Goal: Check status: Check status

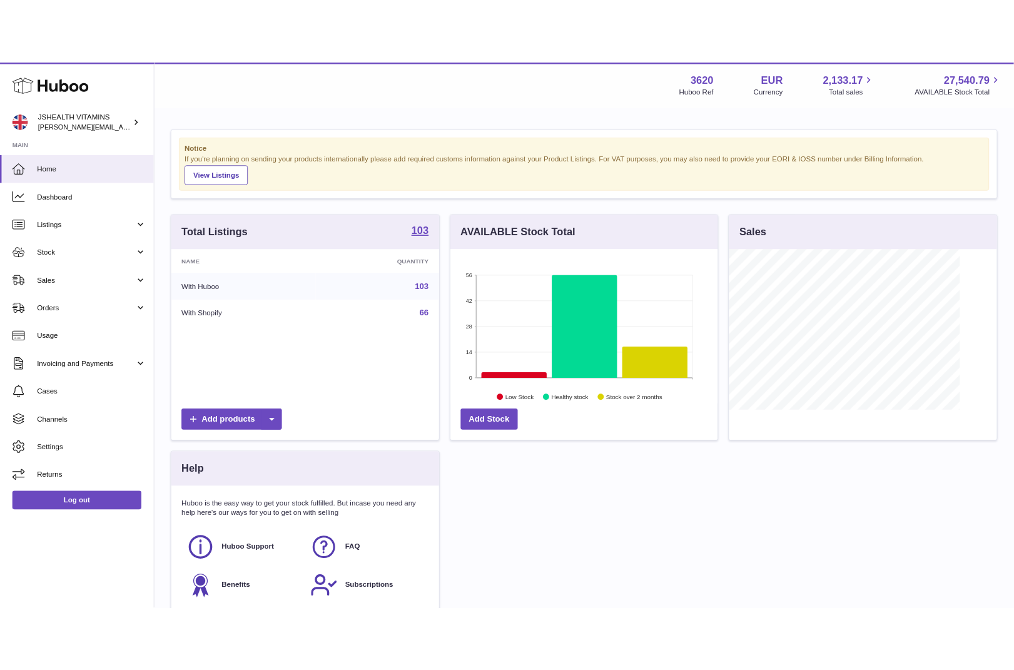
scroll to position [625164, 625107]
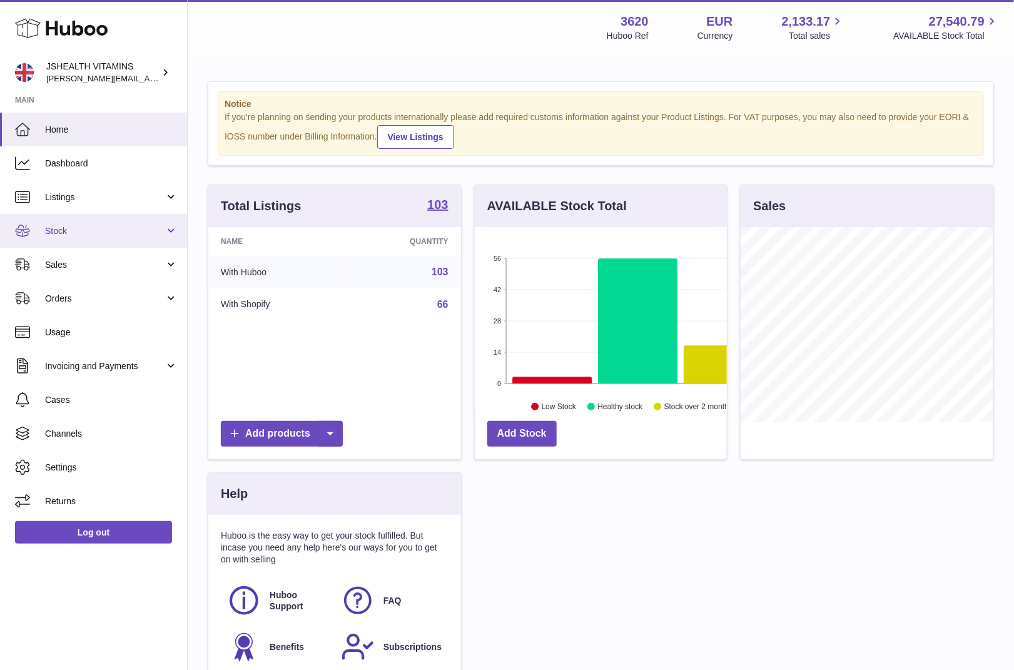
click at [93, 226] on span "Stock" at bounding box center [104, 231] width 119 height 12
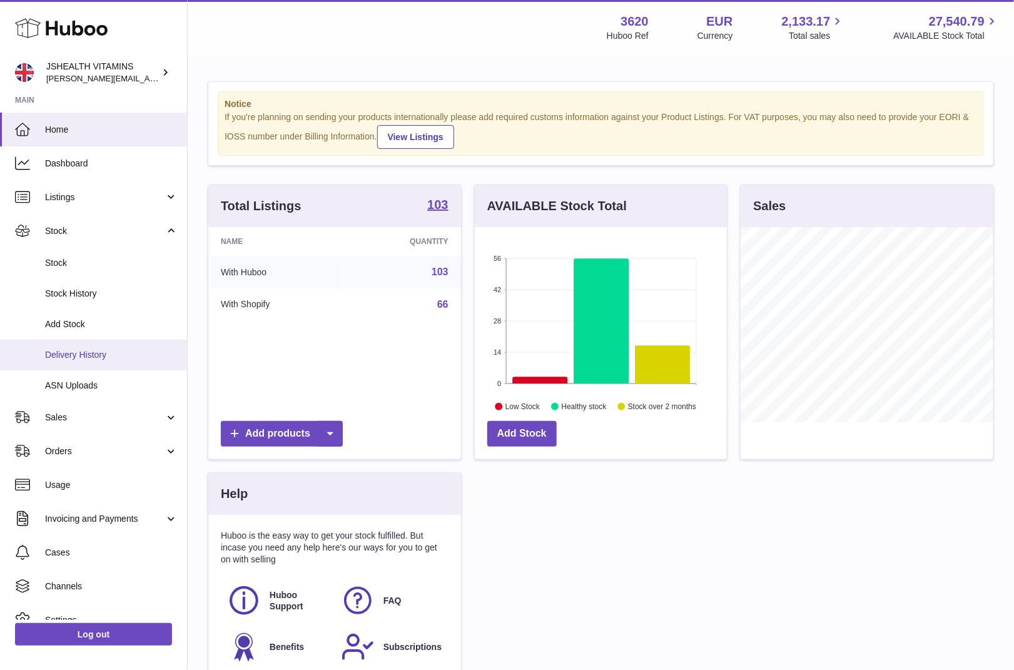
click at [93, 346] on link "Delivery History" at bounding box center [93, 355] width 187 height 31
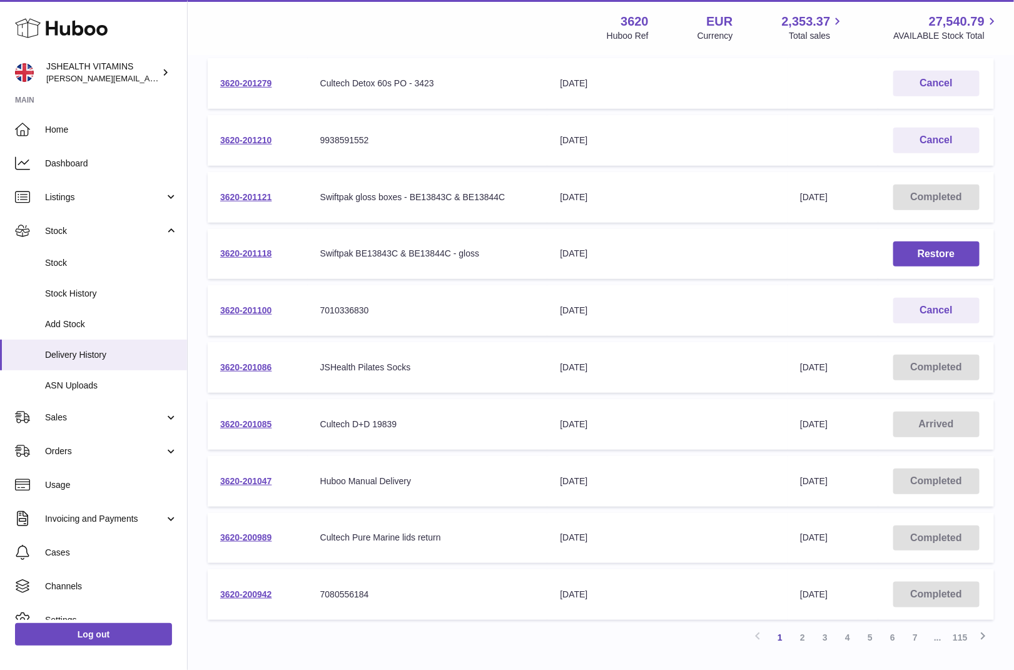
scroll to position [215, 0]
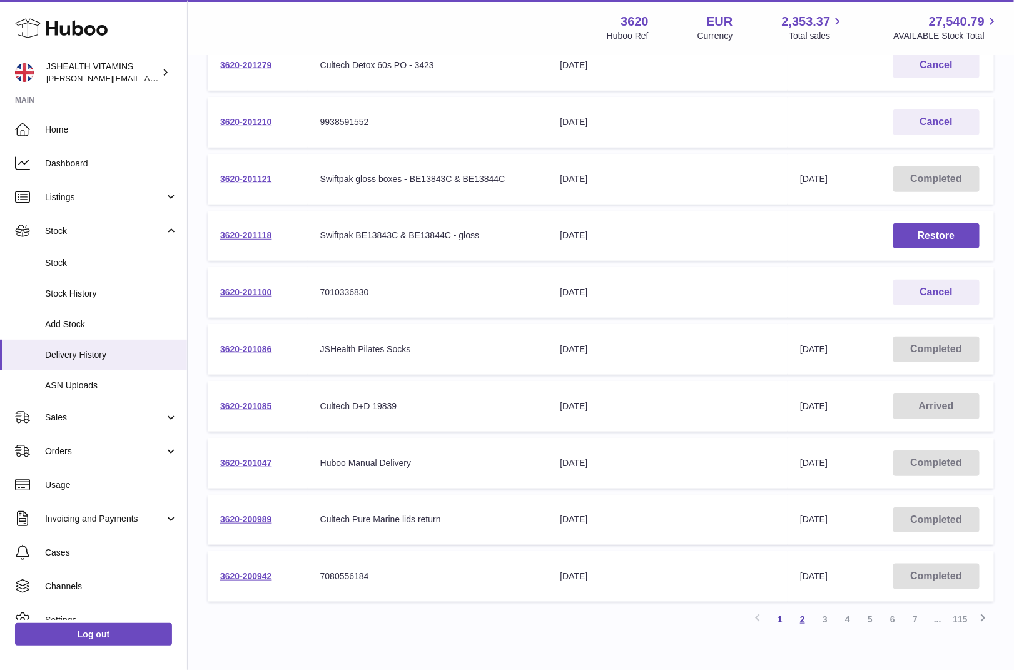
click at [802, 618] on link "2" at bounding box center [802, 619] width 23 height 23
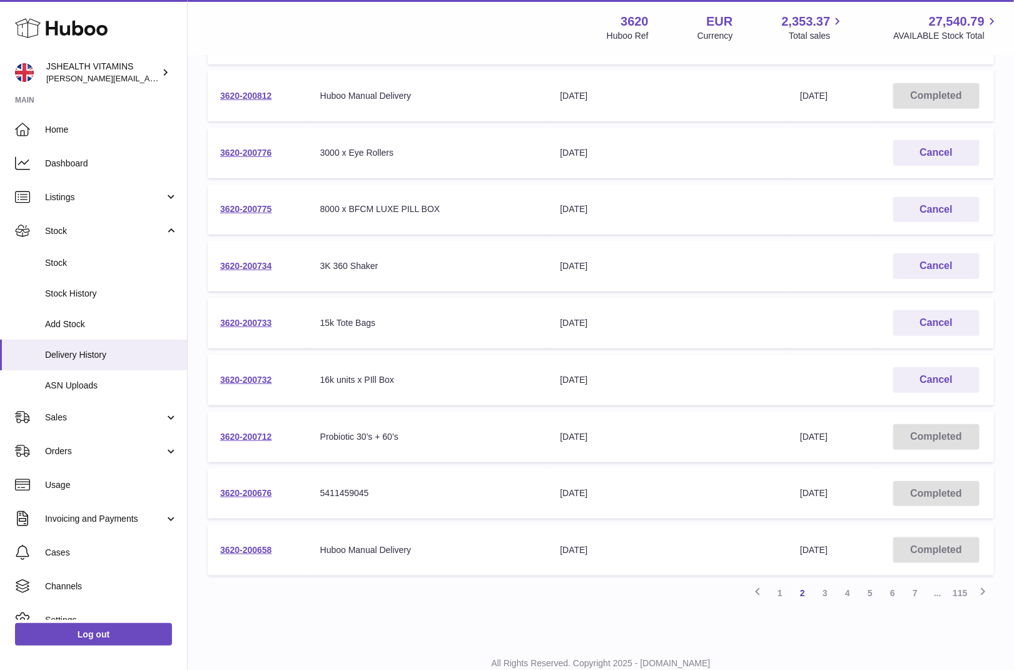
scroll to position [242, 0]
click at [819, 597] on link "3" at bounding box center [825, 592] width 23 height 23
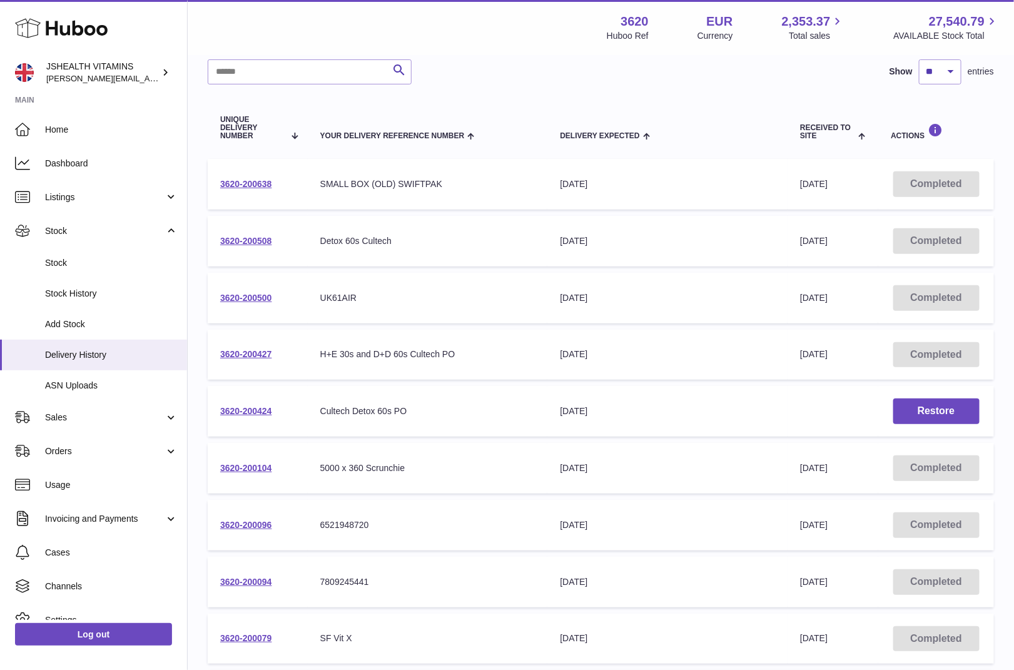
scroll to position [281, 0]
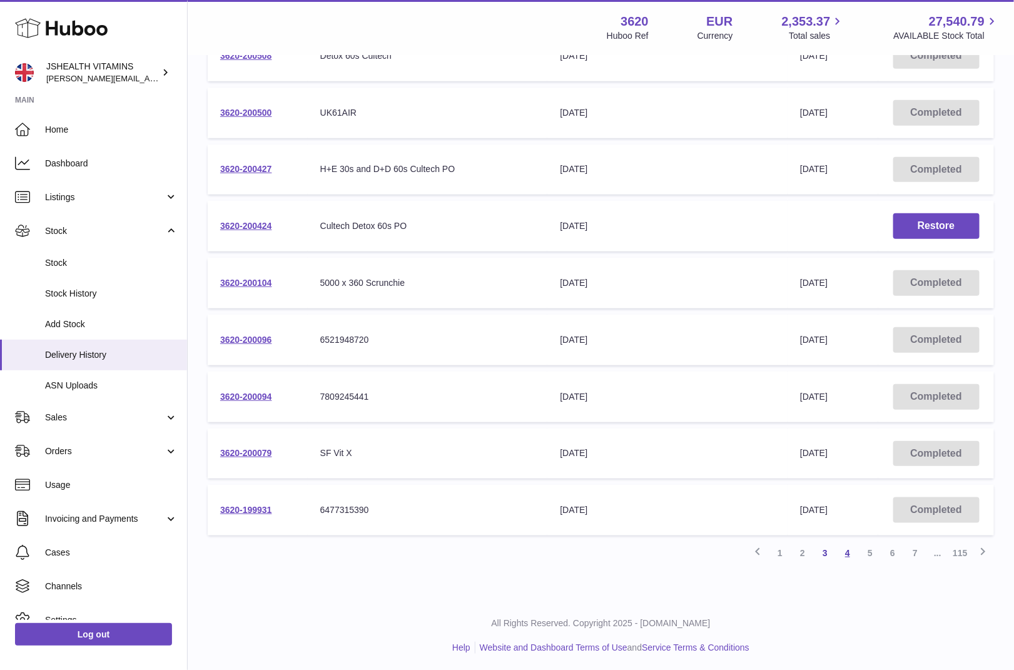
click at [840, 550] on link "4" at bounding box center [847, 553] width 23 height 23
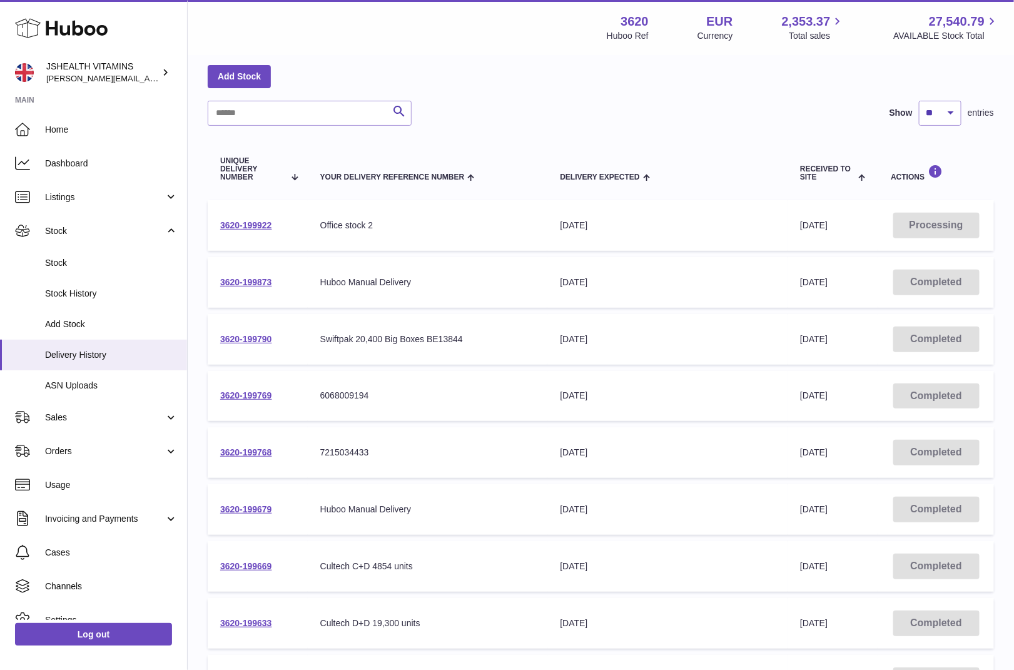
scroll to position [281, 0]
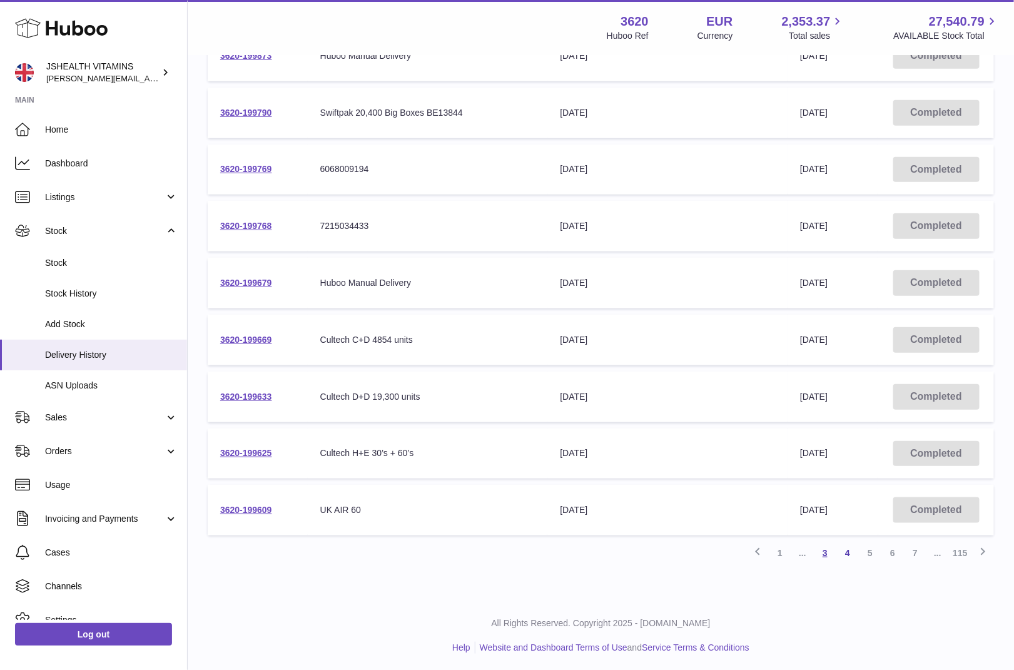
click at [820, 554] on link "3" at bounding box center [825, 553] width 23 height 23
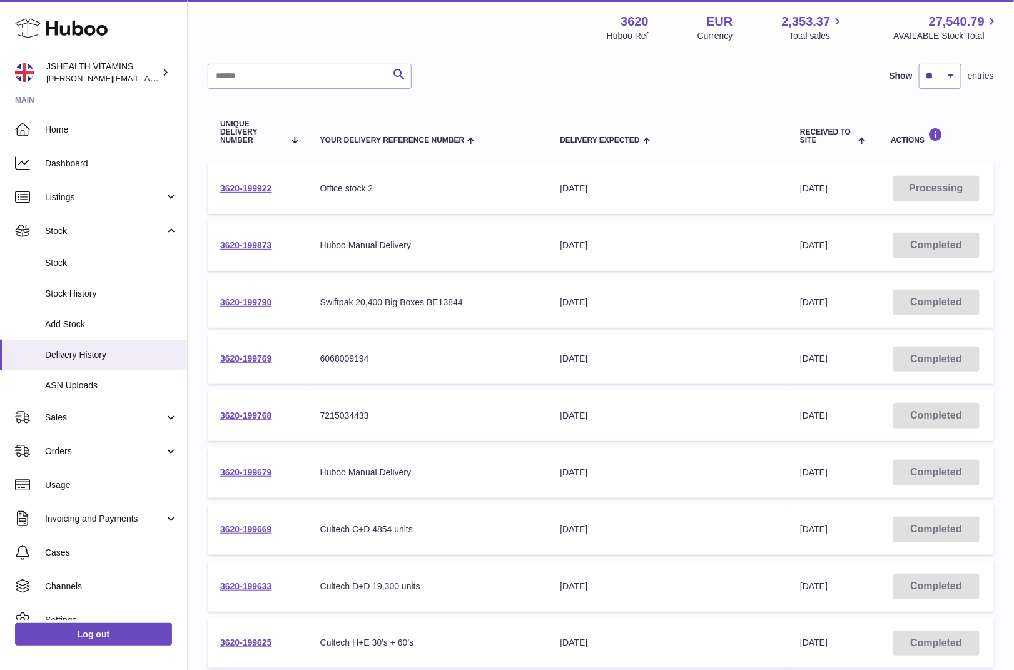
scroll to position [281, 0]
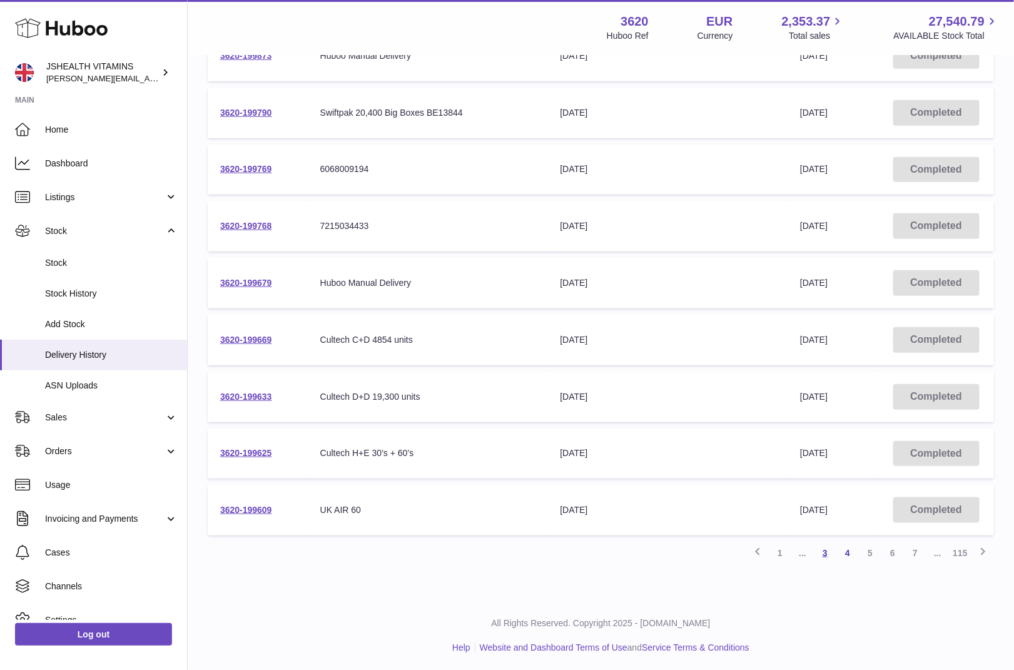
click at [824, 553] on link "3" at bounding box center [825, 553] width 23 height 23
click at [827, 549] on link "3" at bounding box center [825, 553] width 23 height 23
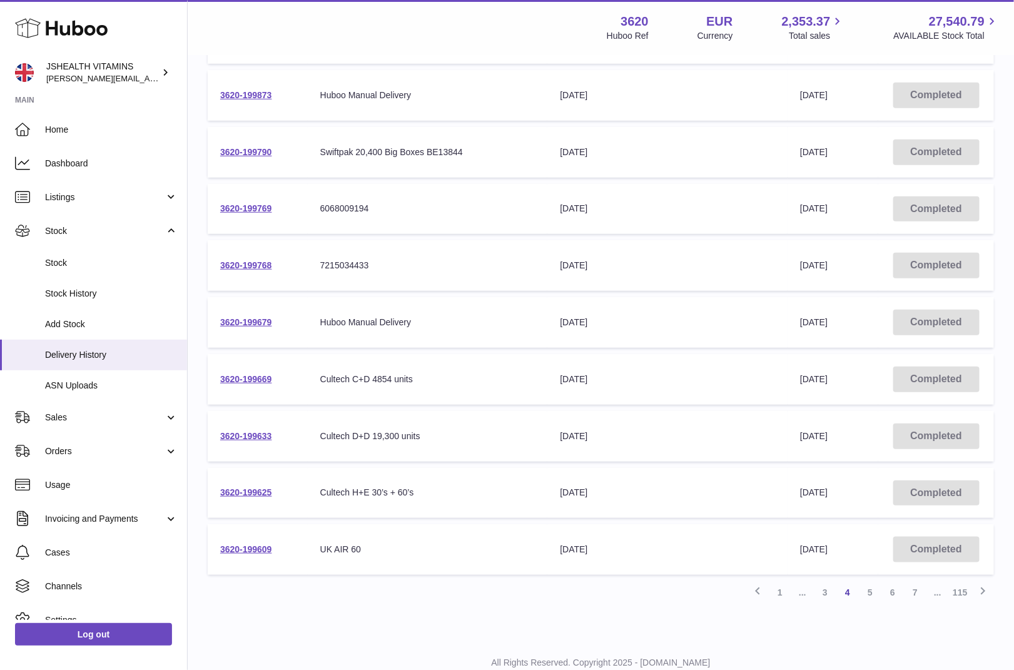
scroll to position [246, 0]
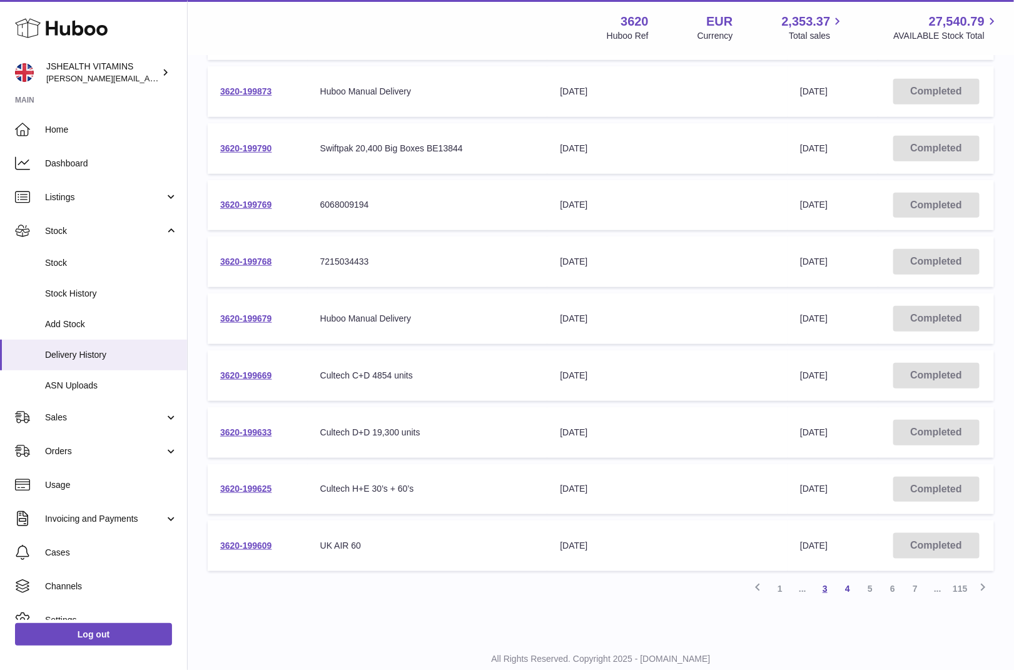
click at [824, 593] on link "3" at bounding box center [825, 588] width 23 height 23
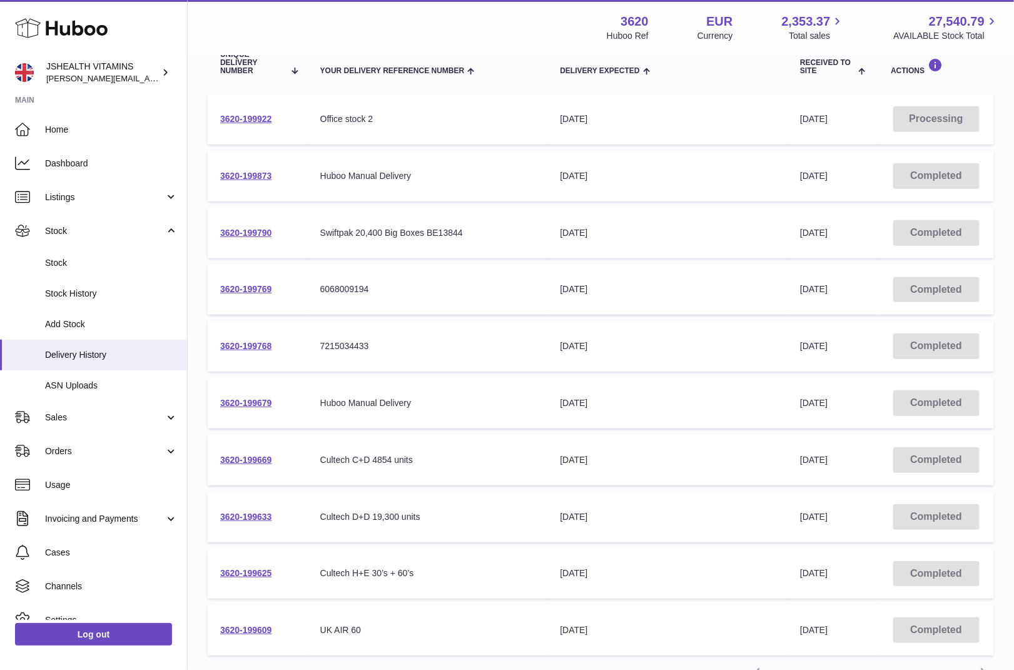
scroll to position [56, 0]
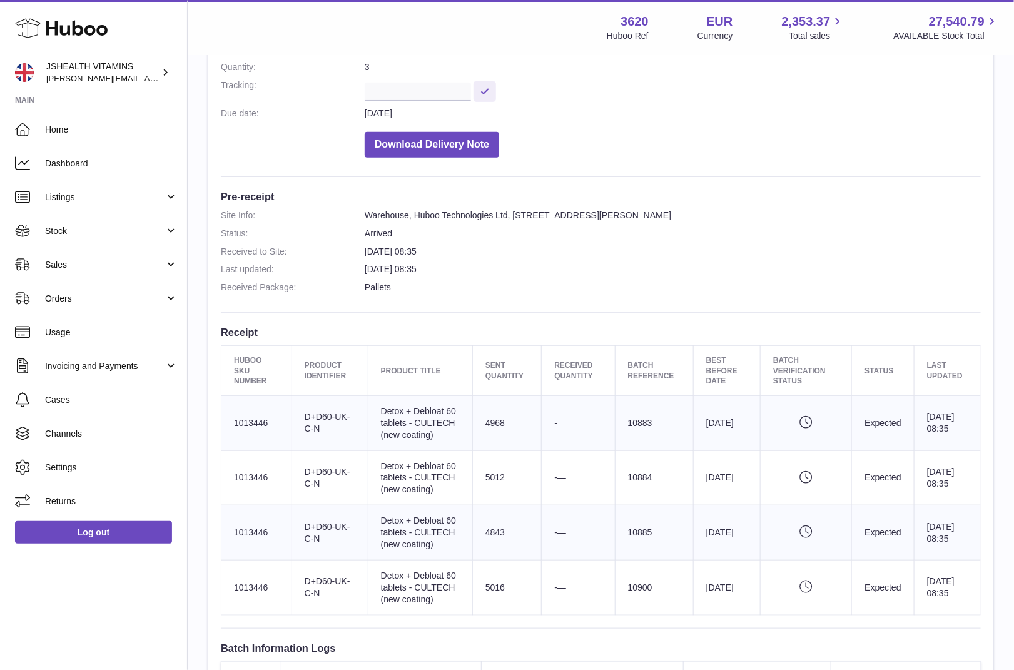
scroll to position [206, 0]
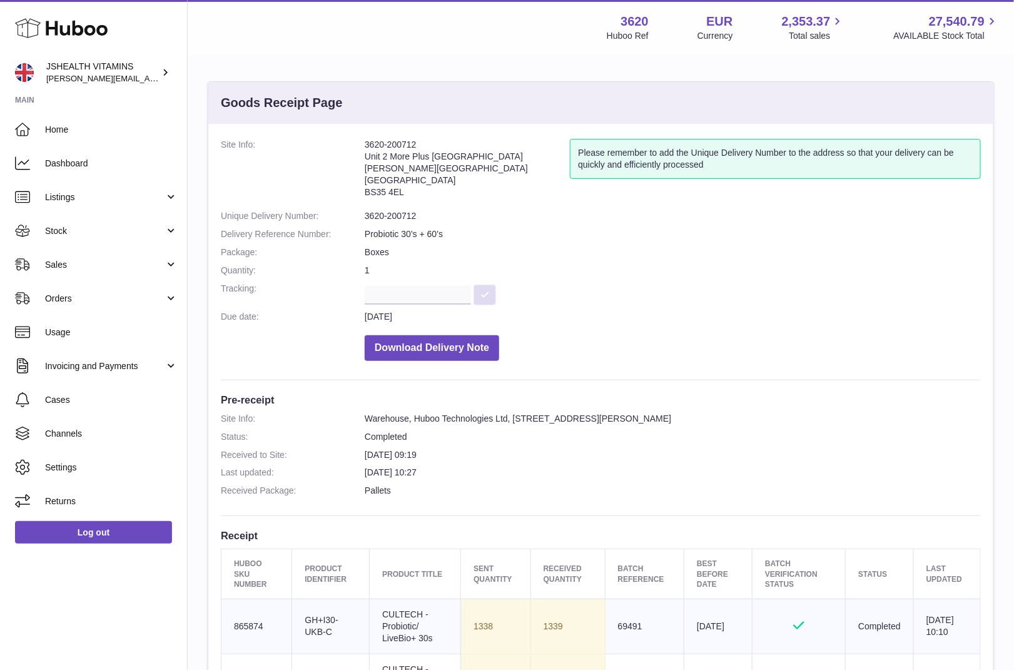
scroll to position [320, 0]
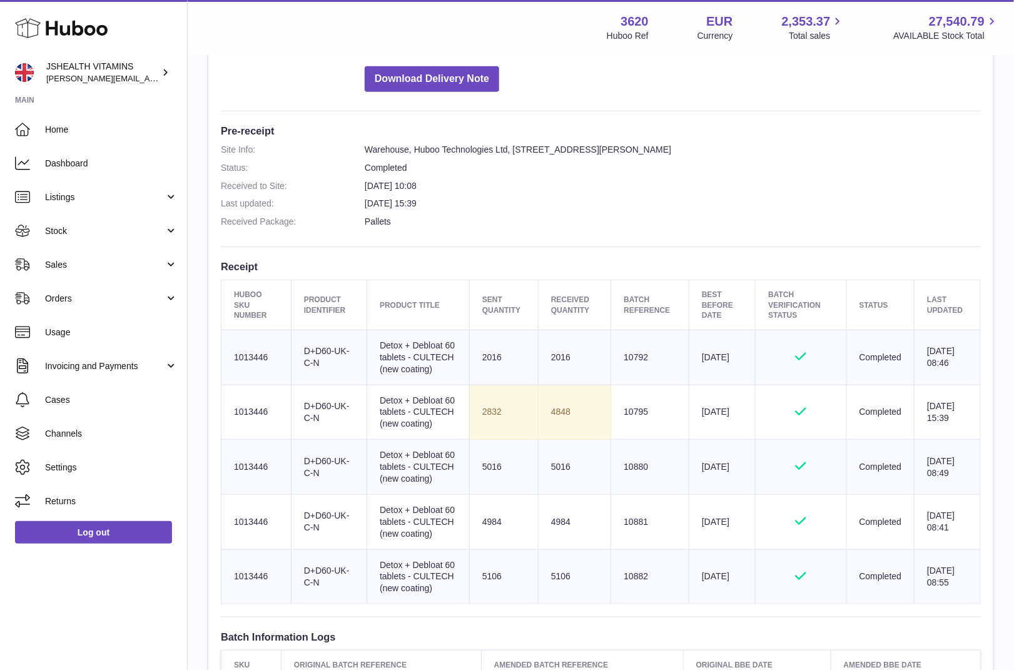
scroll to position [274, 0]
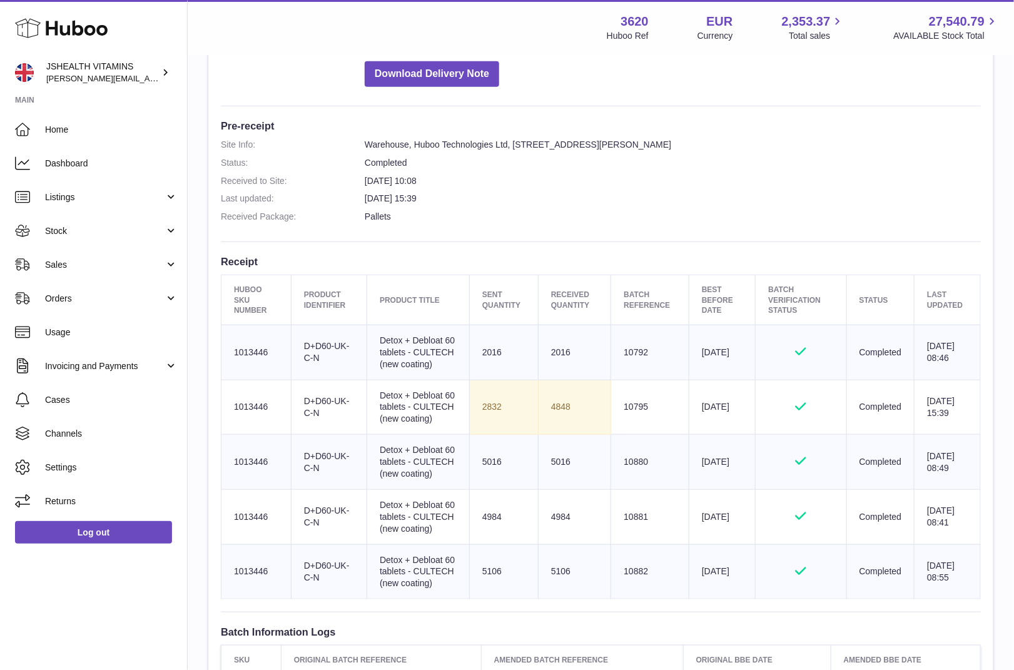
click at [543, 351] on td "2016" at bounding box center [574, 352] width 73 height 55
copy td "2016"
click at [550, 397] on td "4848" at bounding box center [574, 407] width 73 height 55
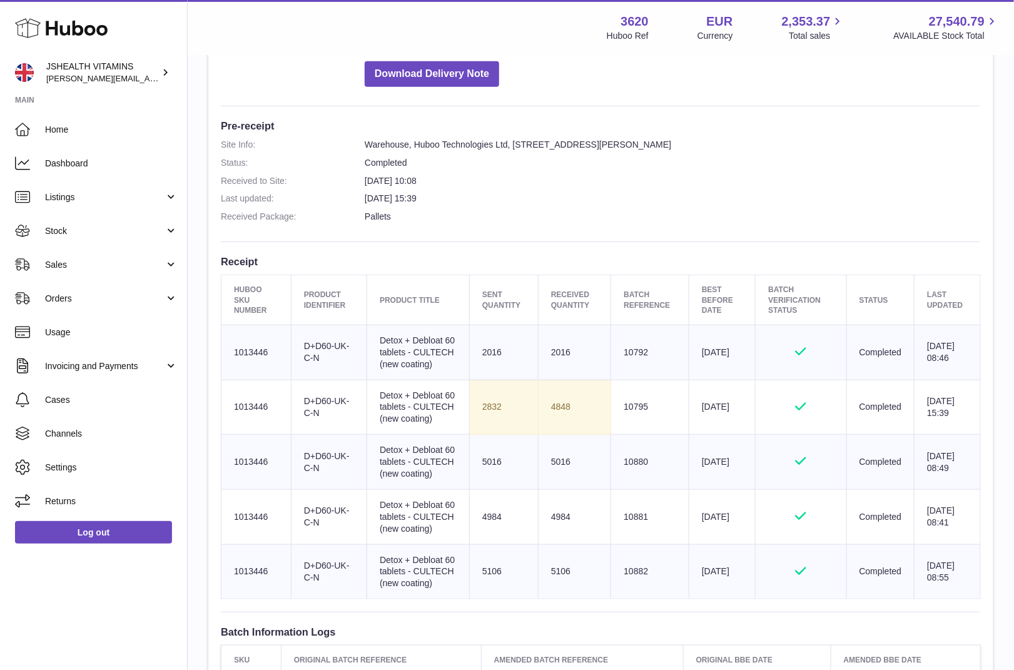
copy td "4848"
click at [561, 462] on td "5016" at bounding box center [574, 462] width 73 height 55
copy td "5016"
click at [548, 522] on td "4984" at bounding box center [574, 516] width 73 height 55
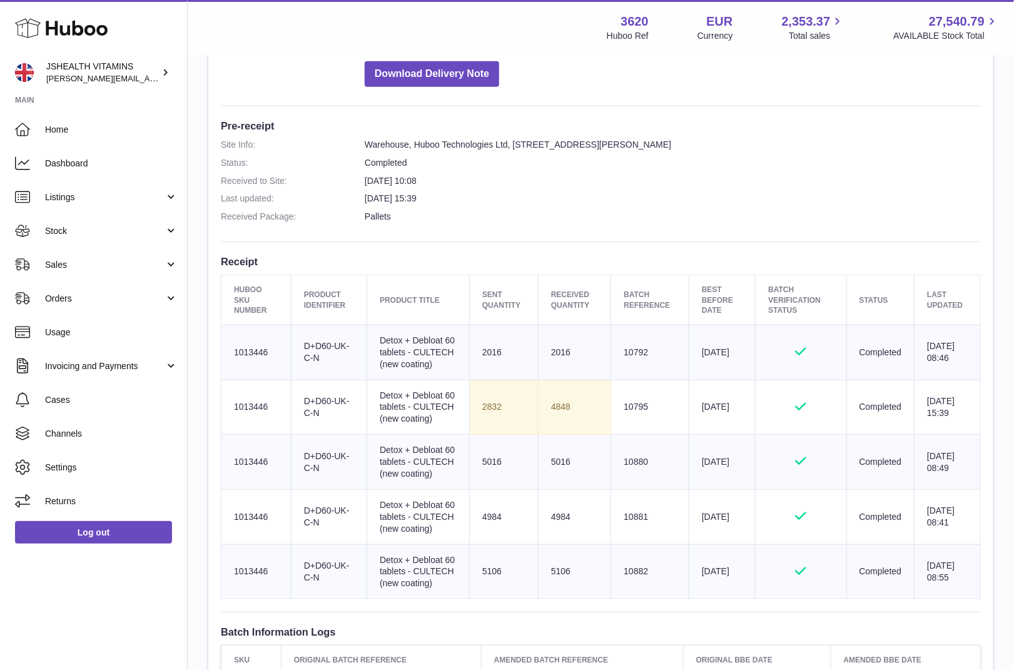
click at [548, 522] on td "4984" at bounding box center [574, 516] width 73 height 55
click at [552, 516] on td "4984" at bounding box center [574, 516] width 73 height 55
copy td "4984"
click at [560, 571] on td "5106" at bounding box center [574, 571] width 73 height 55
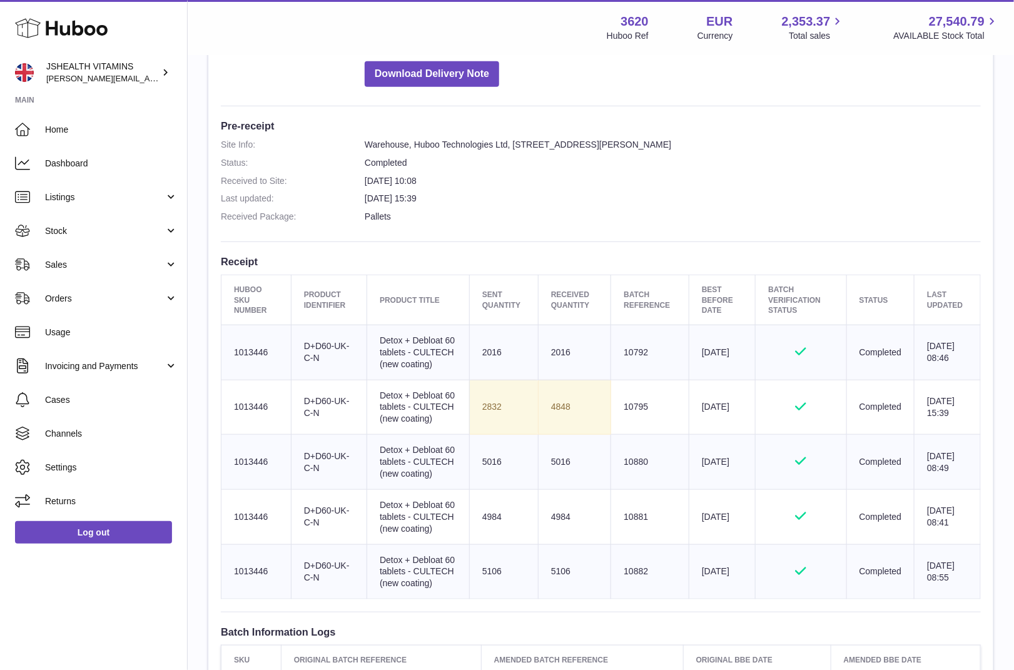
click at [560, 571] on td "5106" at bounding box center [574, 571] width 73 height 55
copy td "5106"
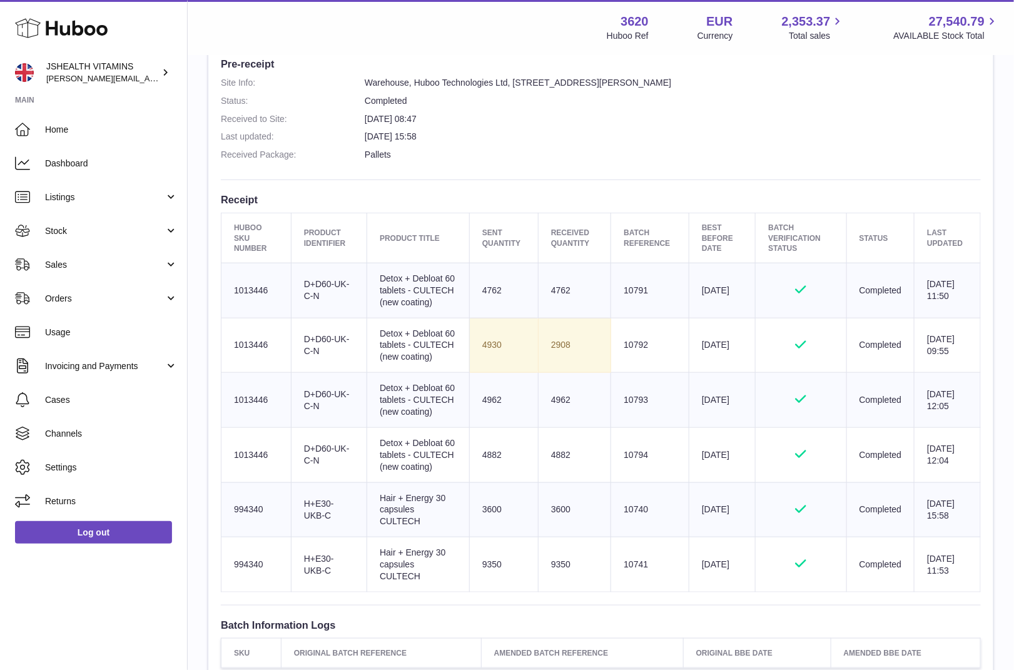
scroll to position [340, 0]
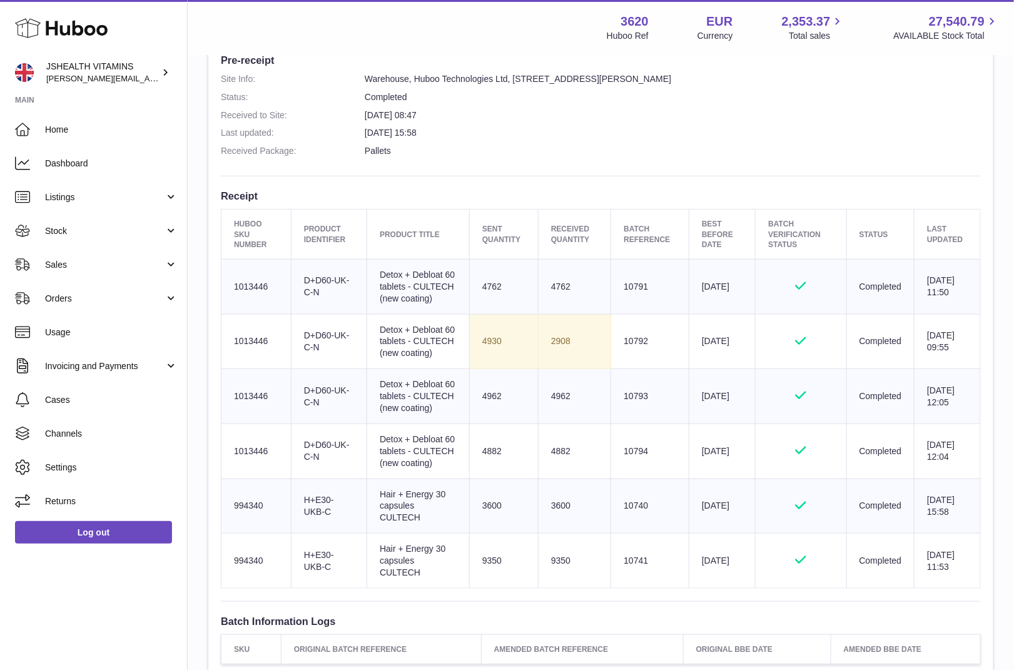
click at [632, 278] on td "Batch Reference 10791" at bounding box center [650, 286] width 78 height 55
copy td "10791"
click at [631, 338] on td "Batch Reference 10792" at bounding box center [650, 341] width 78 height 55
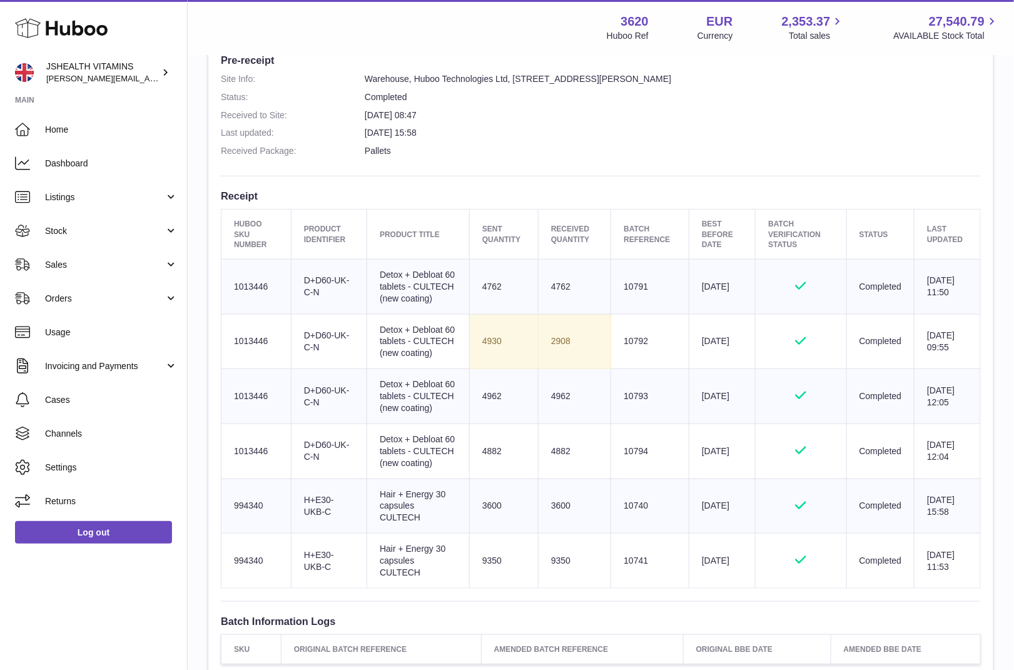
copy td "10792"
click at [625, 396] on td "Batch Reference 10793" at bounding box center [650, 396] width 78 height 55
copy td "10793"
click at [622, 455] on td "Batch Reference 10794" at bounding box center [650, 450] width 78 height 55
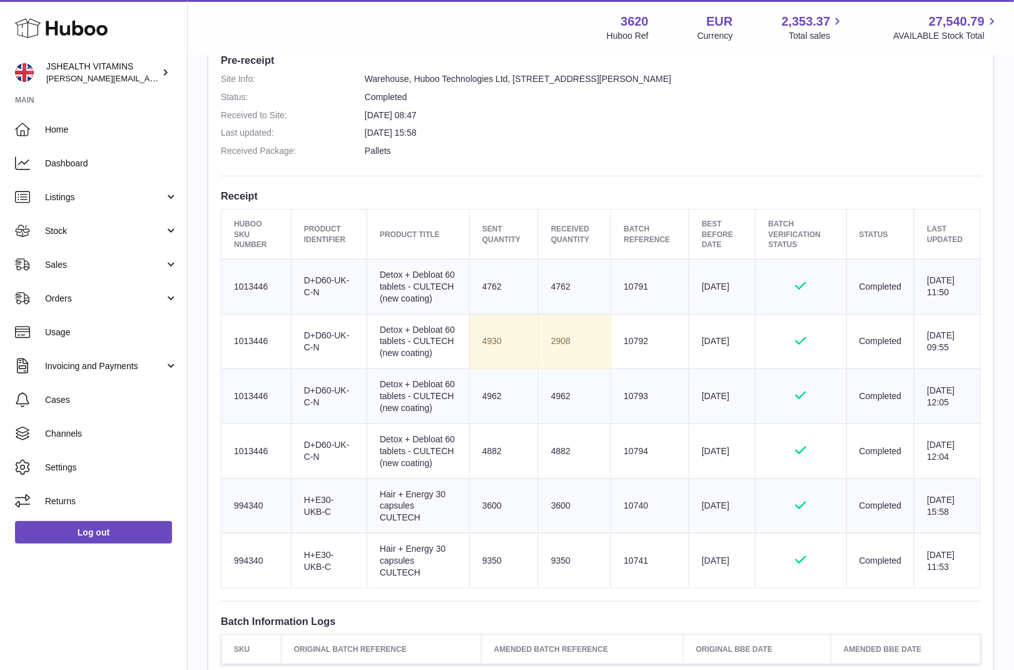
click at [622, 455] on td "Batch Reference 10794" at bounding box center [650, 450] width 78 height 55
copy td "10794"
click at [552, 284] on td "4762" at bounding box center [574, 286] width 73 height 55
copy td "4762"
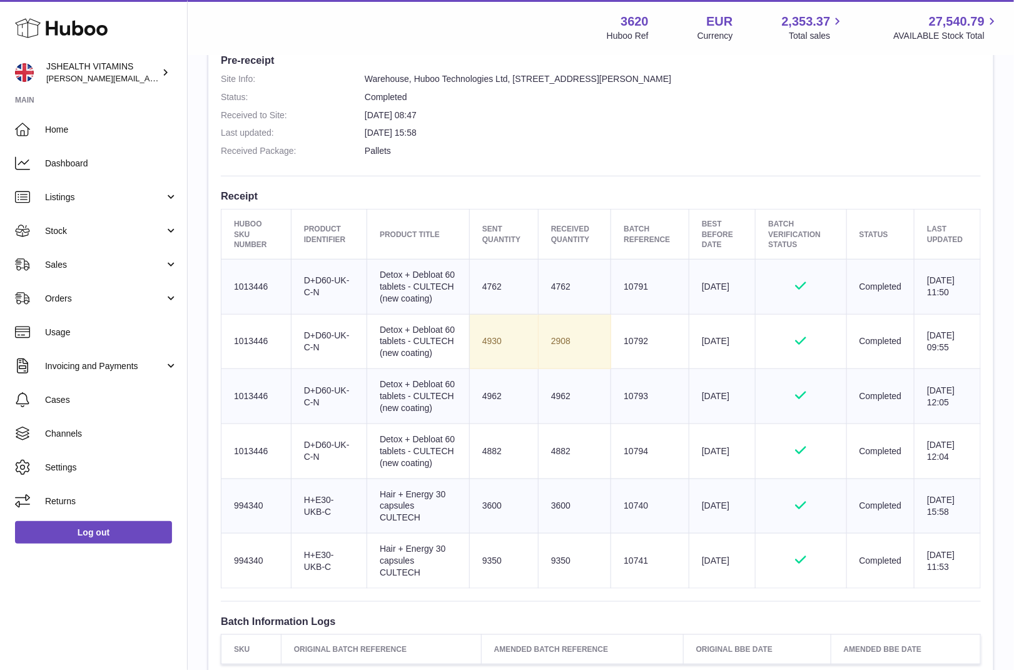
click at [559, 341] on td "2908" at bounding box center [574, 341] width 73 height 55
copy td "2908"
click at [555, 388] on td "4962" at bounding box center [574, 396] width 73 height 55
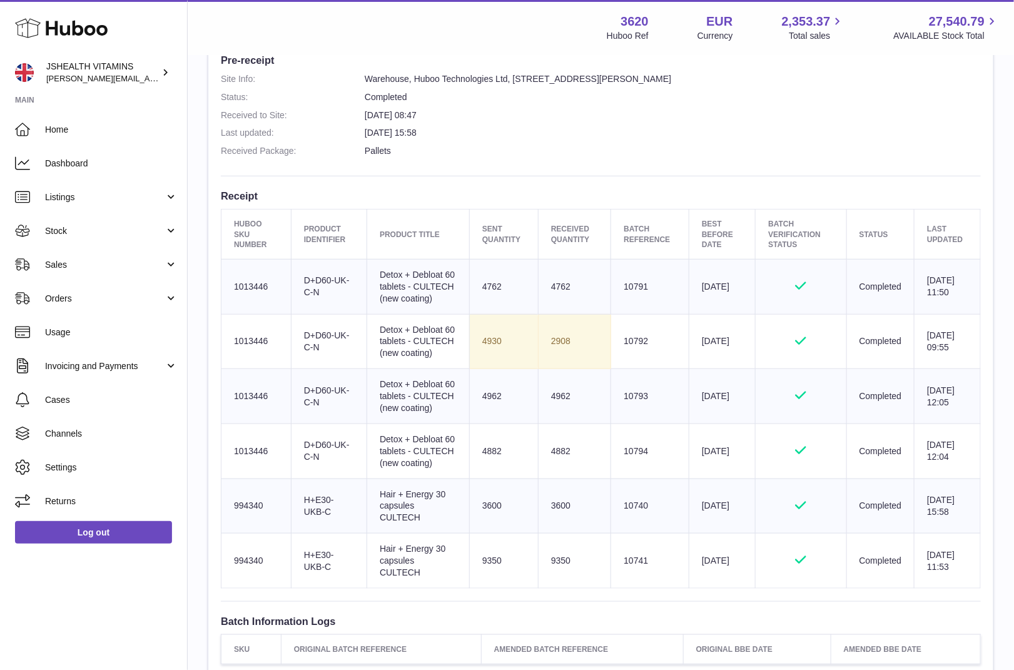
copy td "4962"
click at [552, 453] on td "4882" at bounding box center [574, 450] width 73 height 55
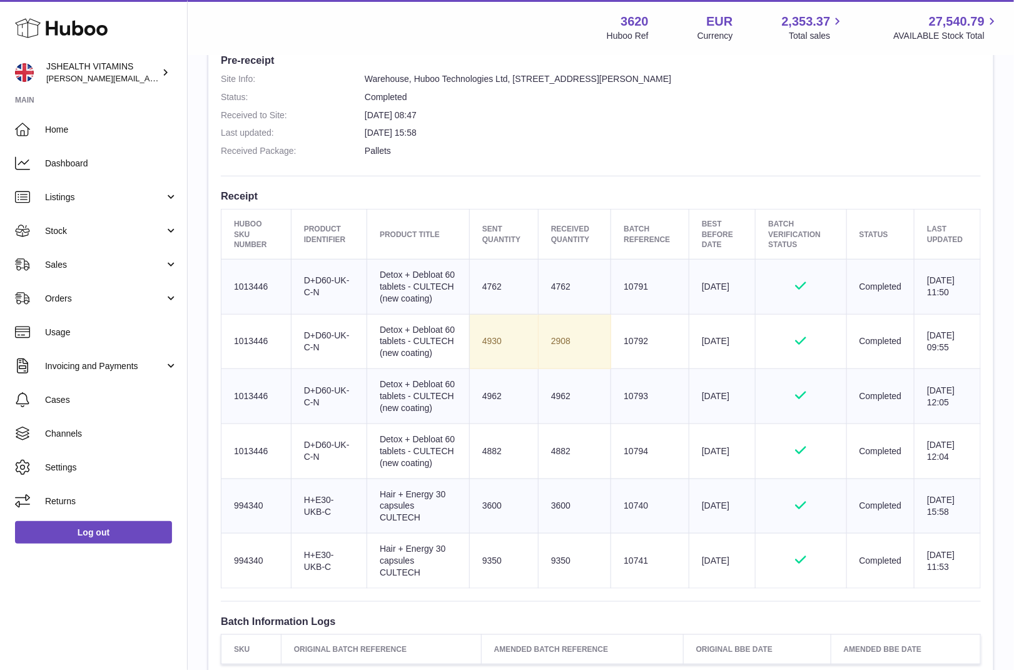
click at [552, 453] on td "4882" at bounding box center [574, 450] width 73 height 55
copy tr "4882"
click at [559, 560] on td "9350" at bounding box center [574, 560] width 73 height 55
copy td "9350"
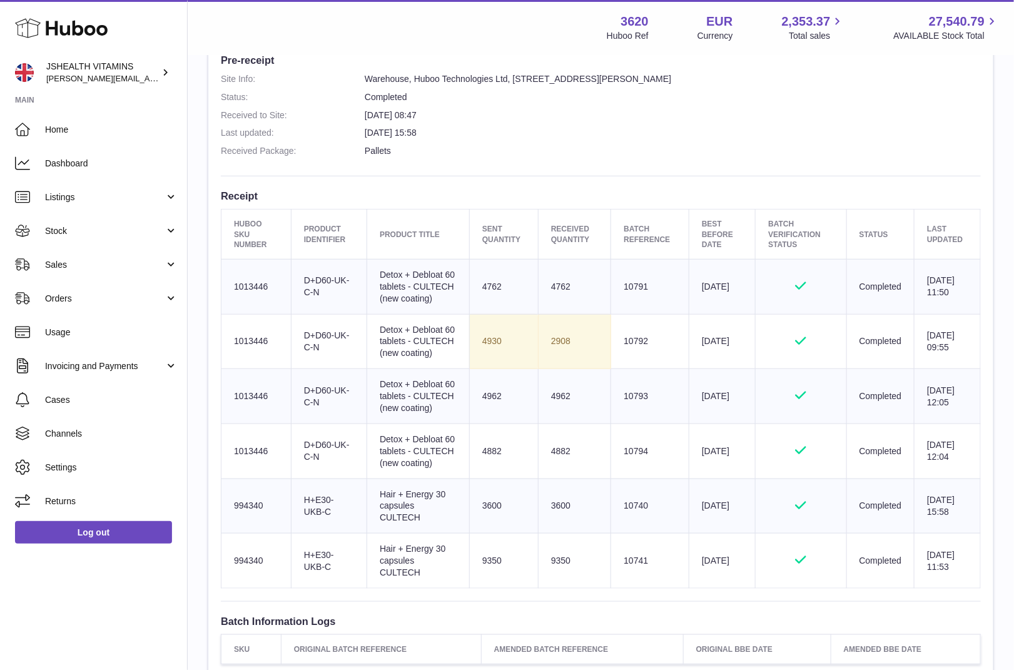
click at [550, 500] on td "3600" at bounding box center [574, 505] width 73 height 55
copy td "3600"
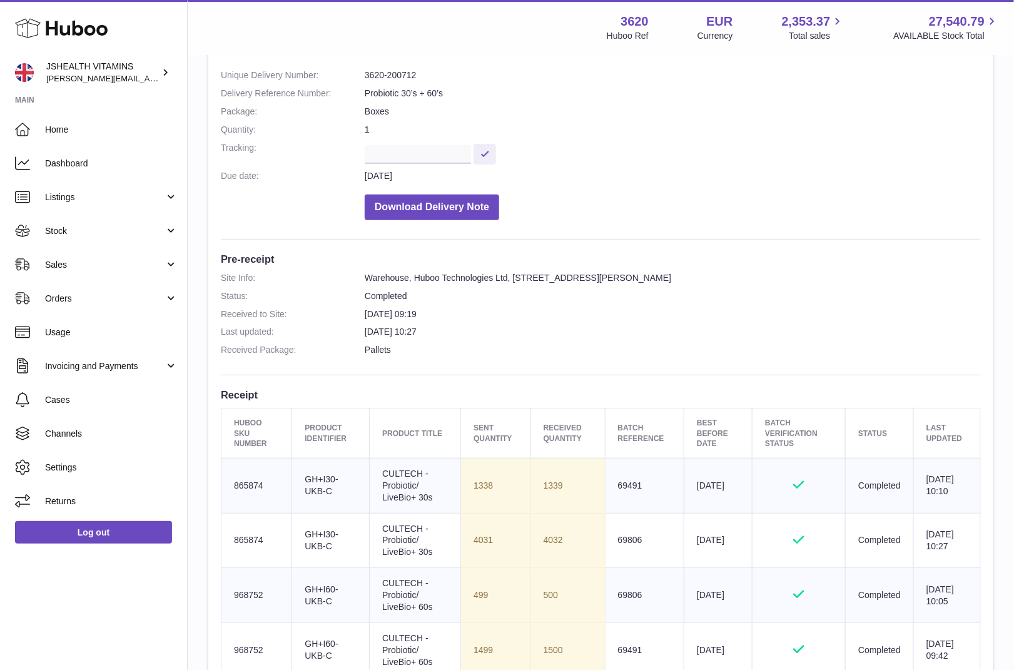
scroll to position [210, 0]
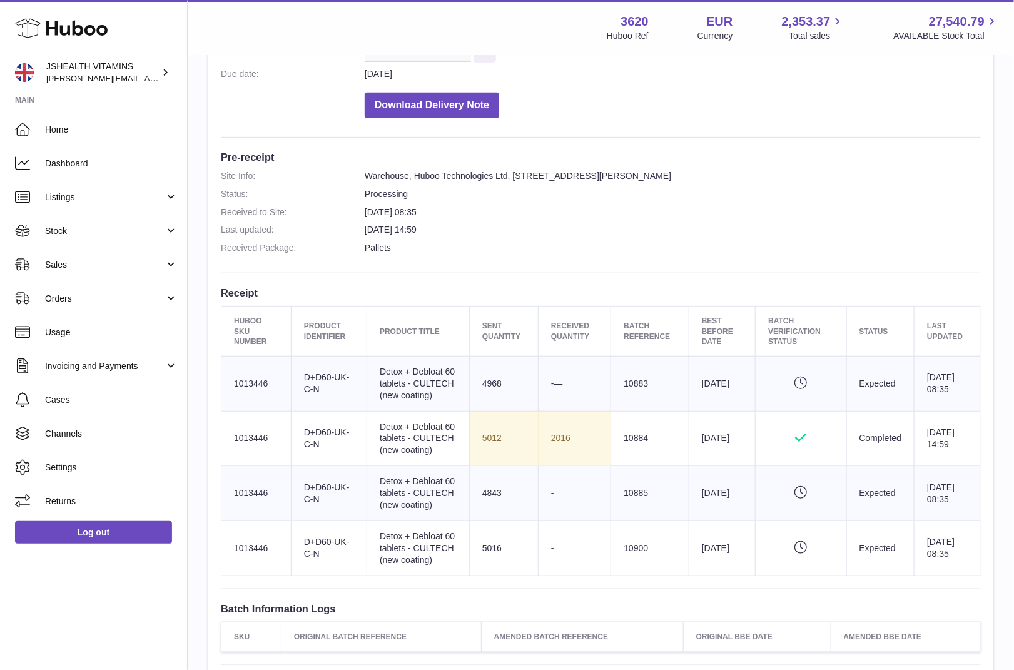
scroll to position [456, 0]
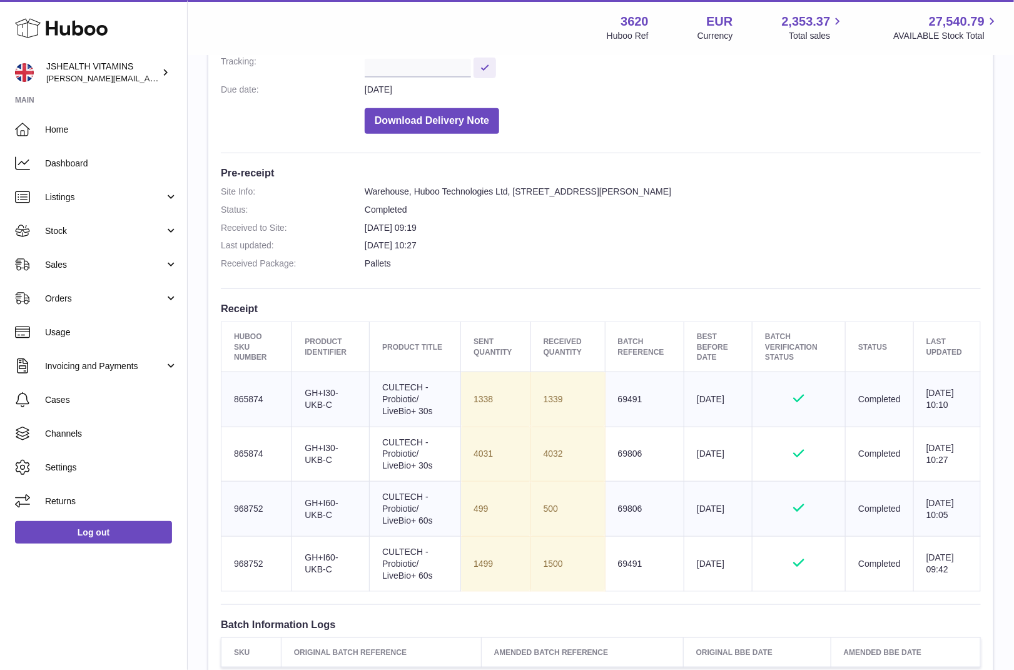
scroll to position [231, 0]
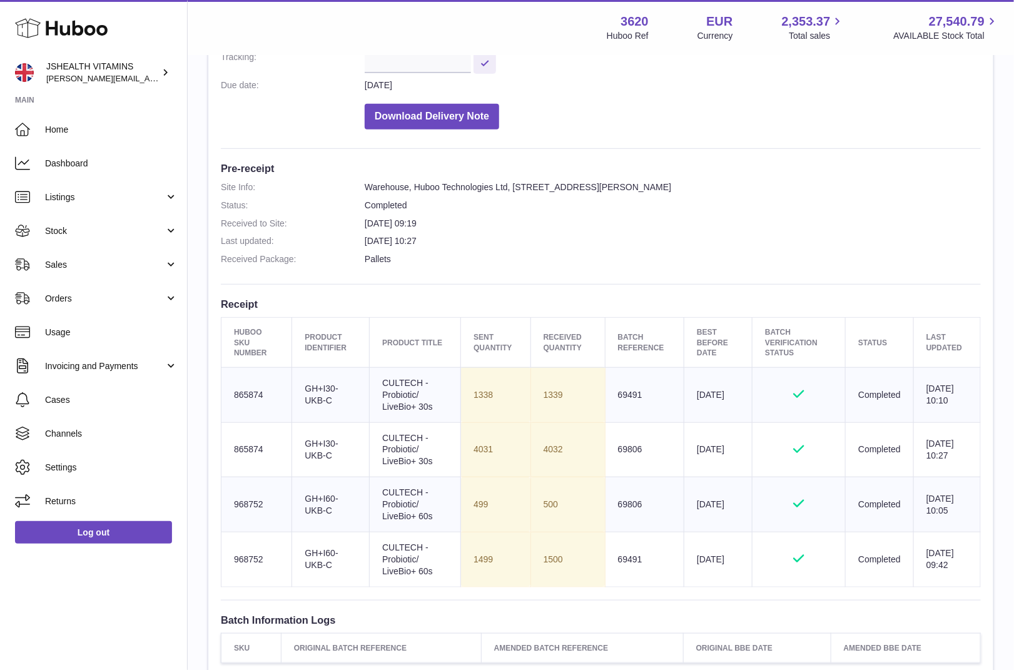
click at [547, 547] on td "1500" at bounding box center [567, 559] width 74 height 55
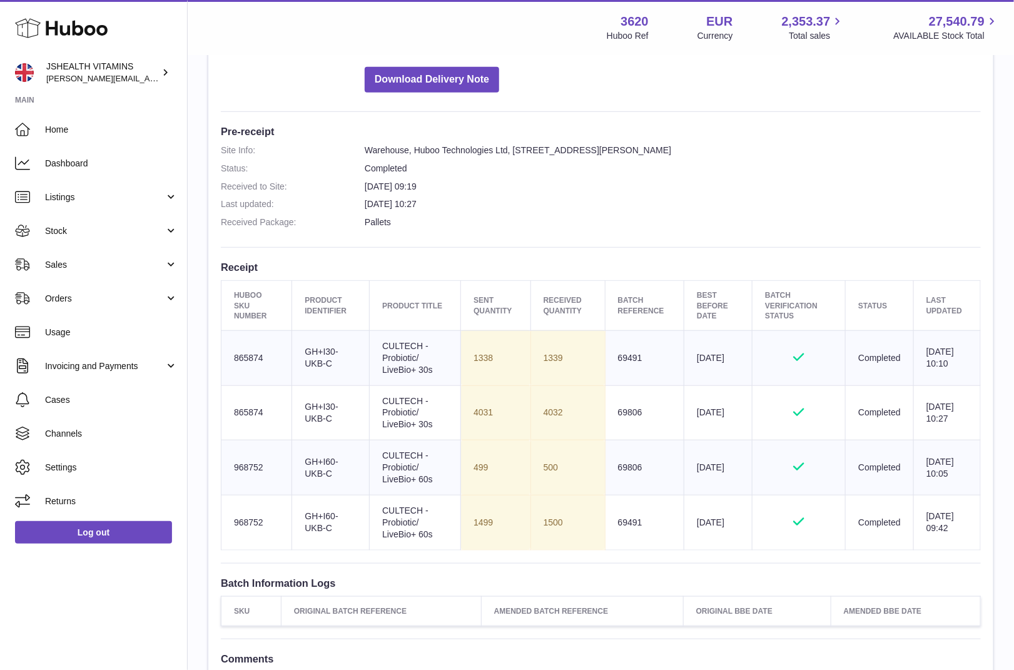
scroll to position [274, 0]
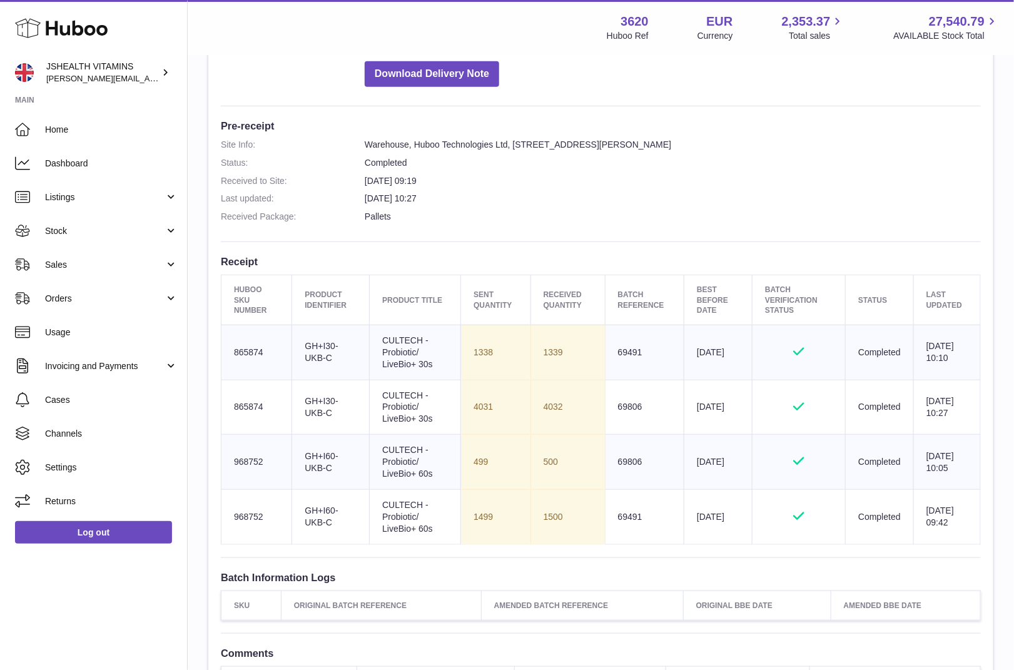
click at [552, 355] on td "1339" at bounding box center [567, 352] width 74 height 55
copy td "1339"
click at [544, 400] on td "4032" at bounding box center [567, 407] width 74 height 55
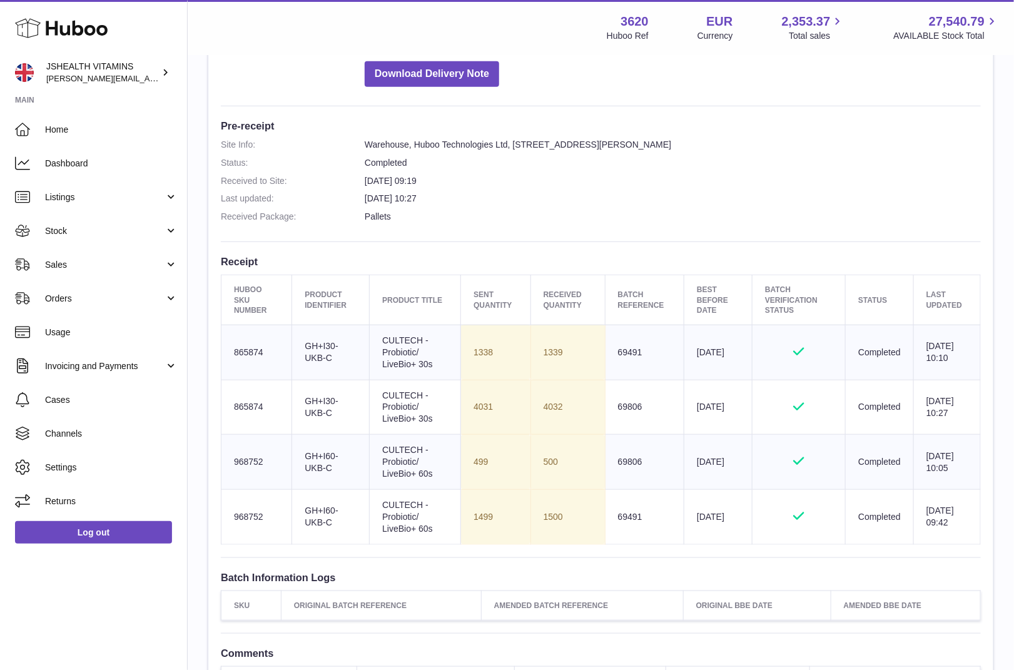
copy td "4032"
click at [542, 457] on td "500" at bounding box center [567, 462] width 74 height 55
copy td "500"
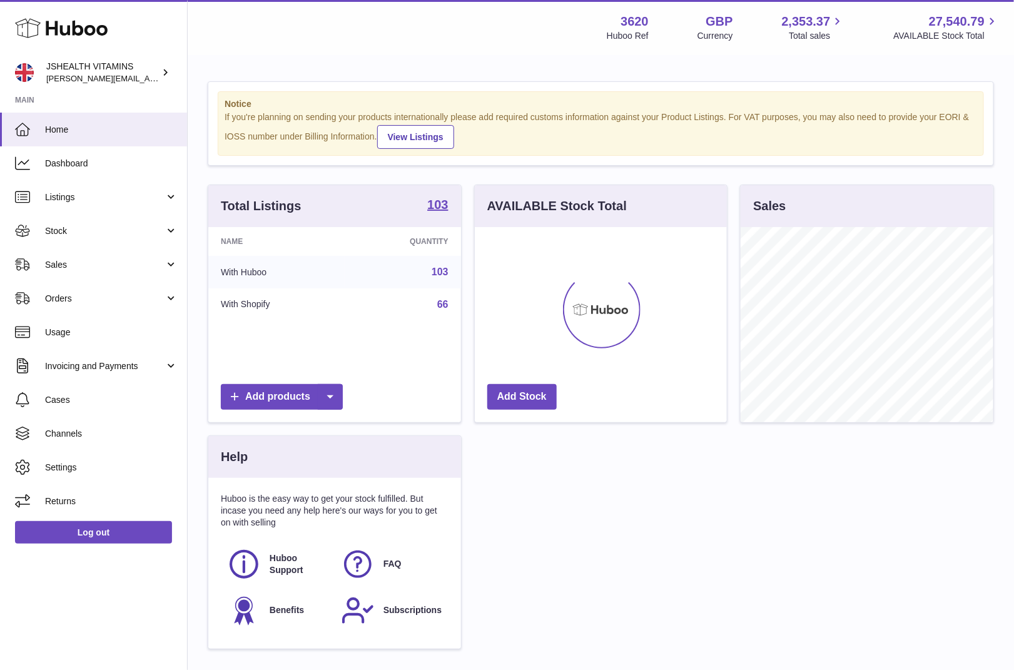
scroll to position [195, 253]
click at [106, 232] on span "Stock" at bounding box center [104, 231] width 119 height 12
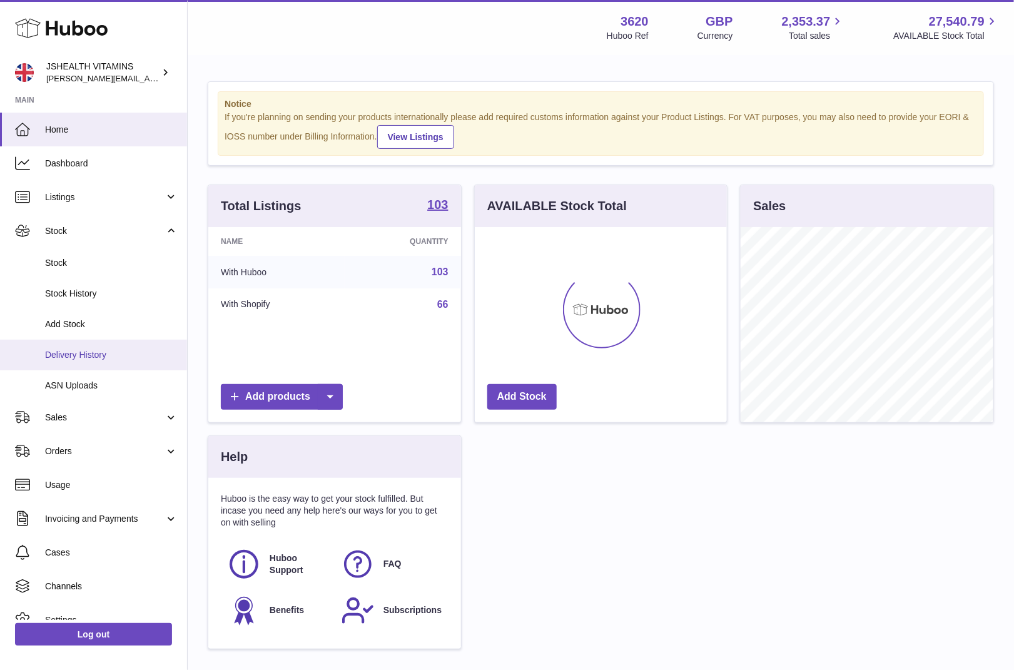
click at [117, 359] on span "Delivery History" at bounding box center [111, 355] width 133 height 12
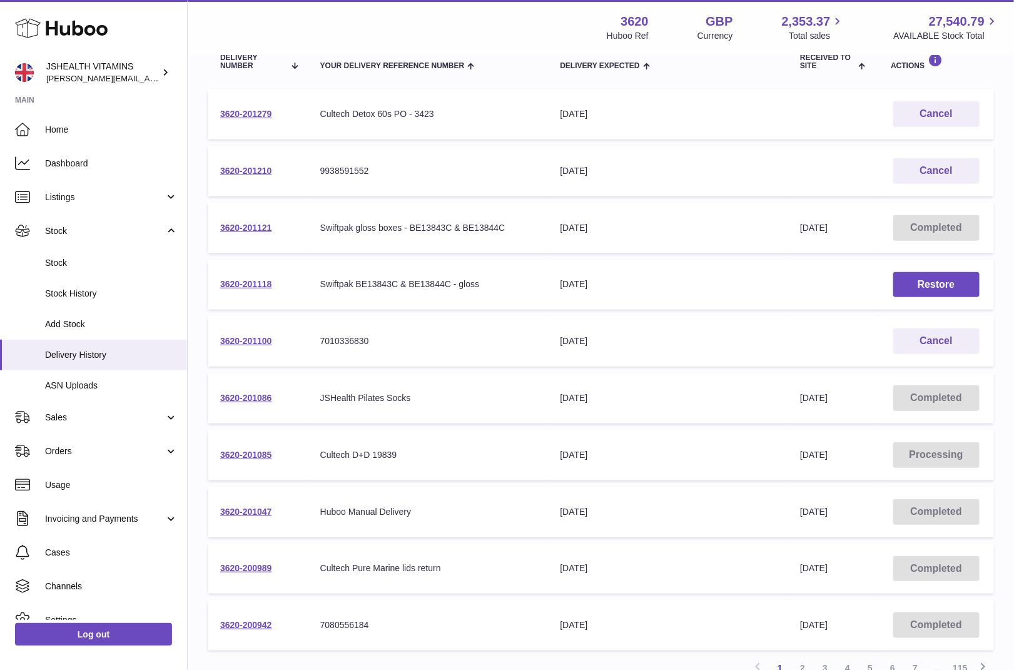
scroll to position [281, 0]
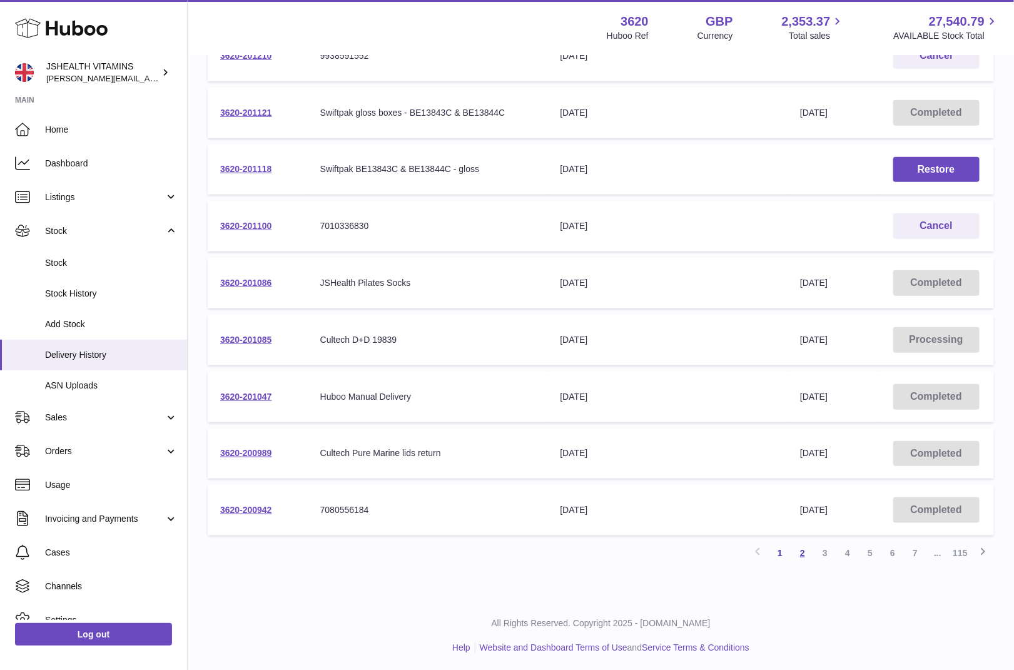
click at [794, 554] on link "2" at bounding box center [802, 553] width 23 height 23
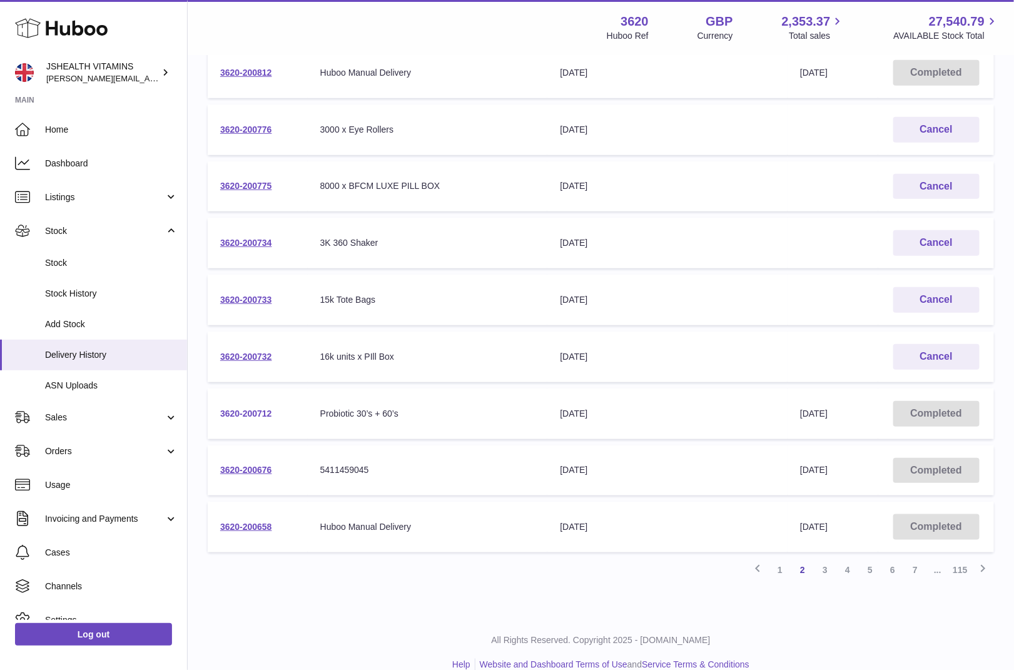
scroll to position [276, 0]
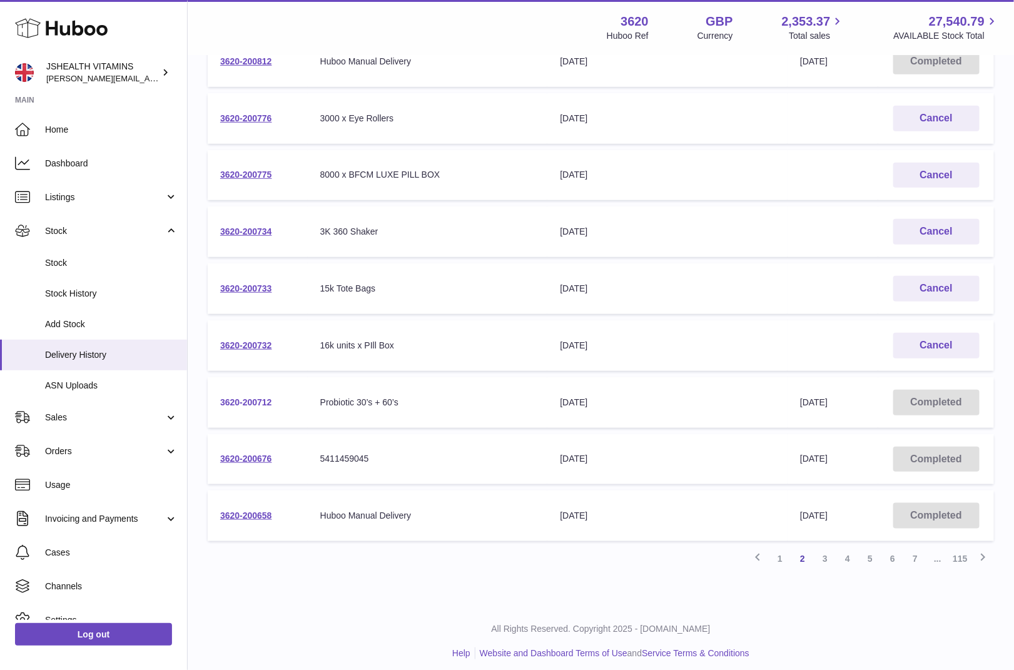
click at [246, 397] on link "3620-200712" at bounding box center [246, 402] width 52 height 10
click at [824, 553] on link "3" at bounding box center [825, 558] width 23 height 23
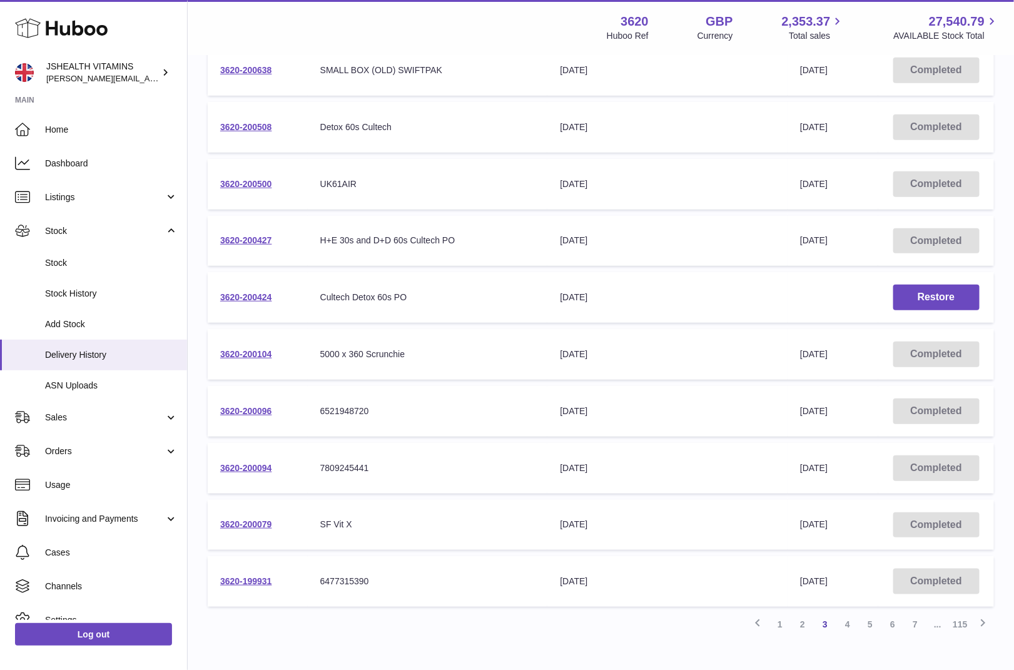
scroll to position [214, 0]
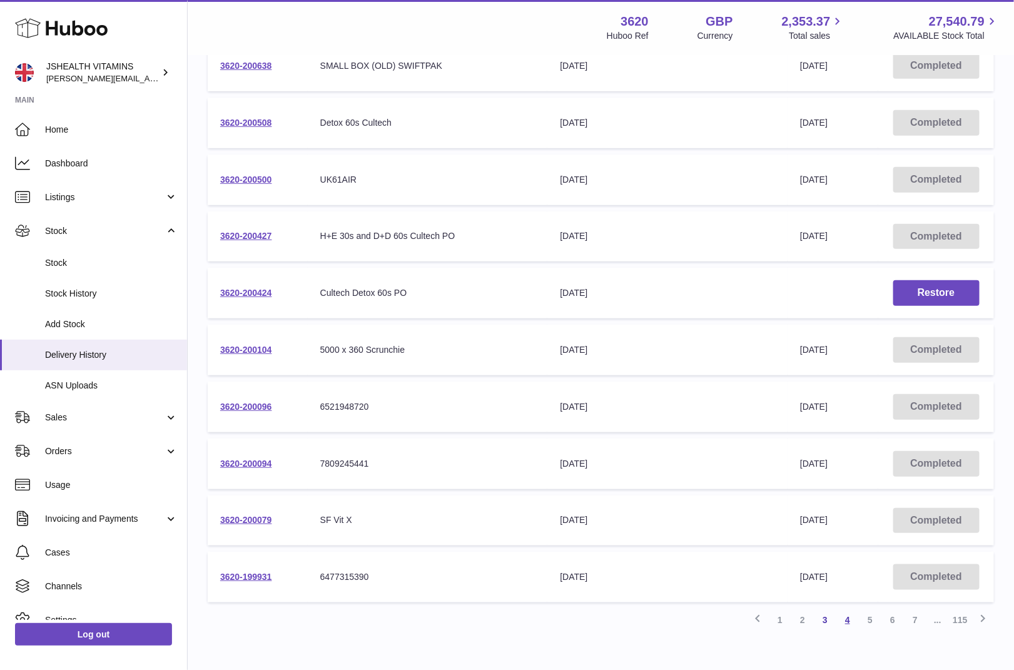
click at [845, 622] on link "4" at bounding box center [847, 619] width 23 height 23
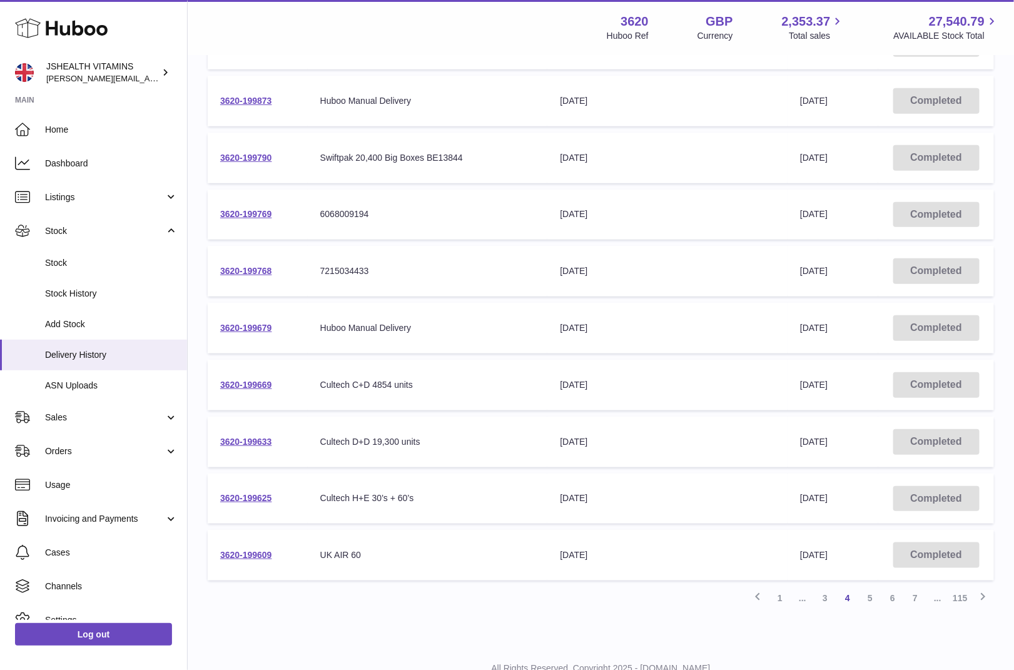
scroll to position [253, 0]
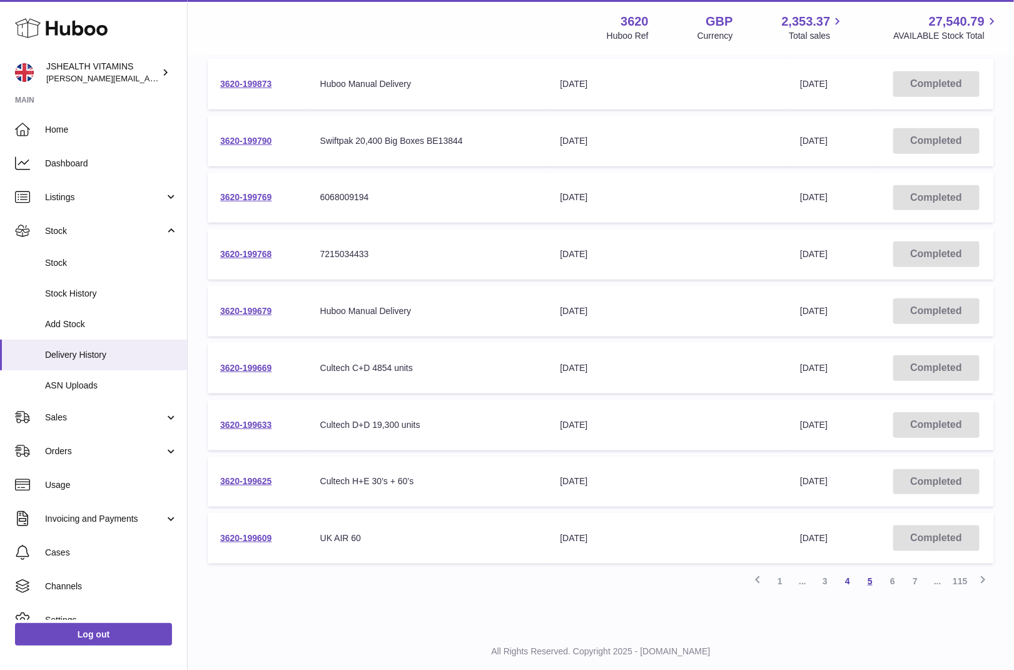
click at [869, 584] on link "5" at bounding box center [870, 581] width 23 height 23
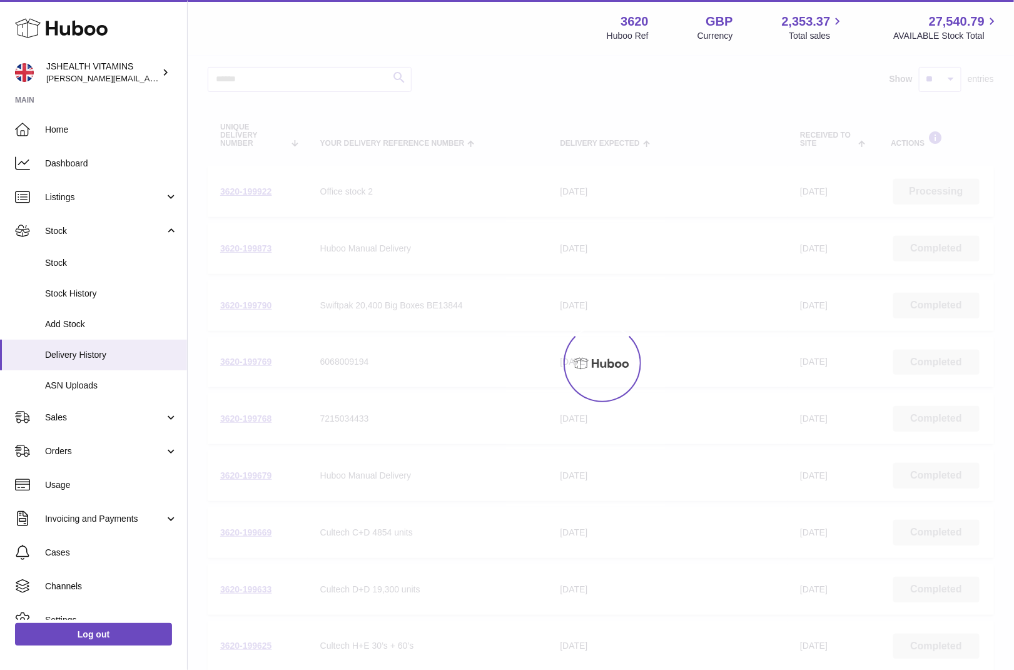
scroll to position [56, 0]
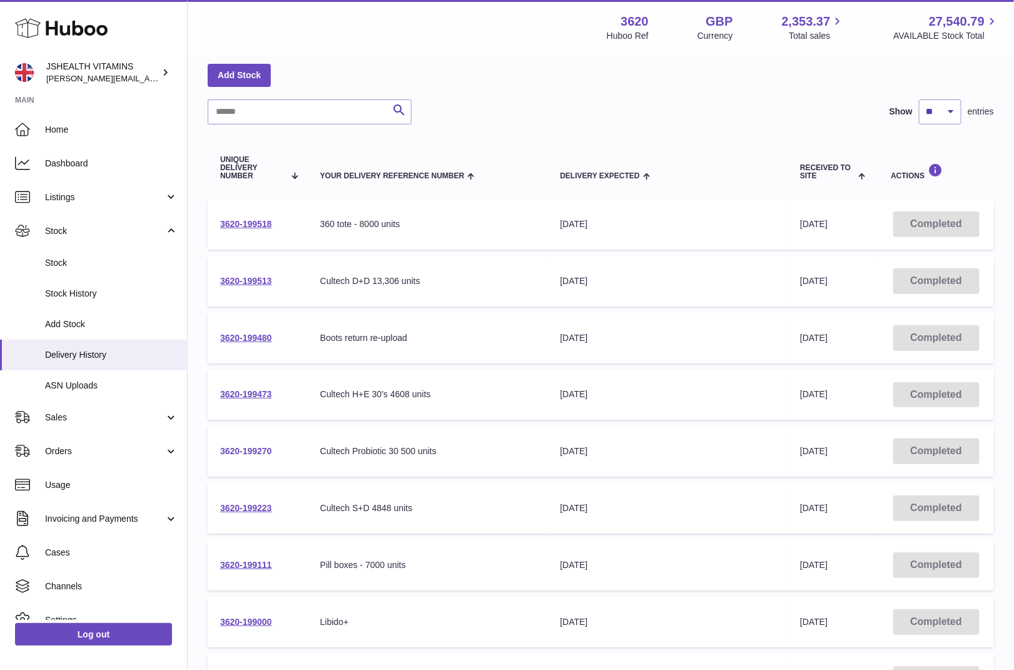
click at [250, 448] on link "3620-199270" at bounding box center [246, 451] width 52 height 10
click at [260, 446] on link "3620-199270" at bounding box center [246, 451] width 52 height 10
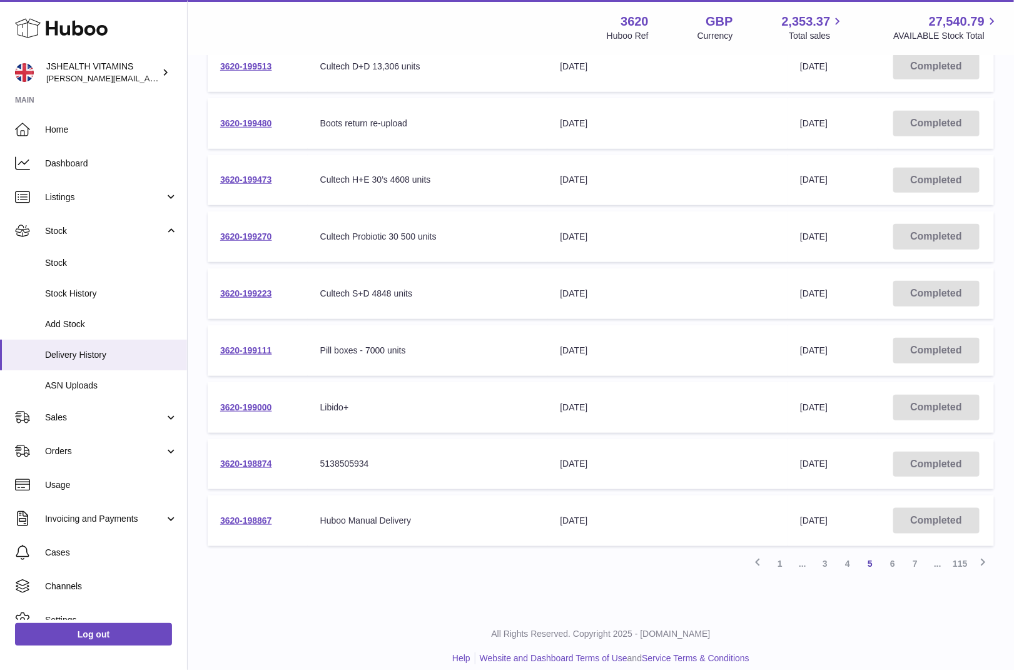
scroll to position [273, 0]
click at [848, 563] on link "4" at bounding box center [847, 561] width 23 height 23
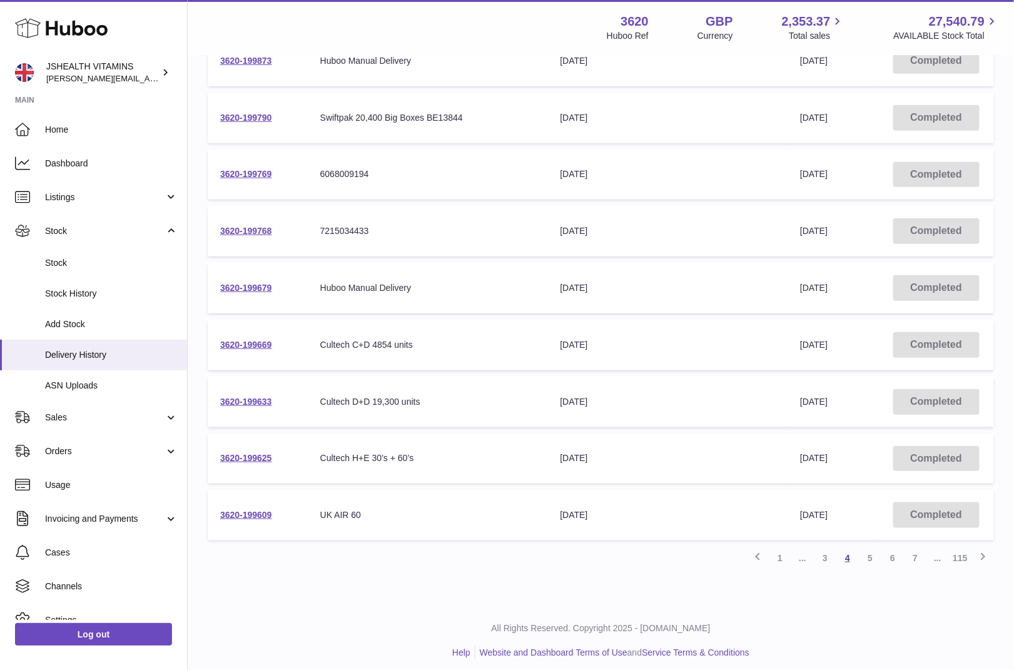
scroll to position [281, 0]
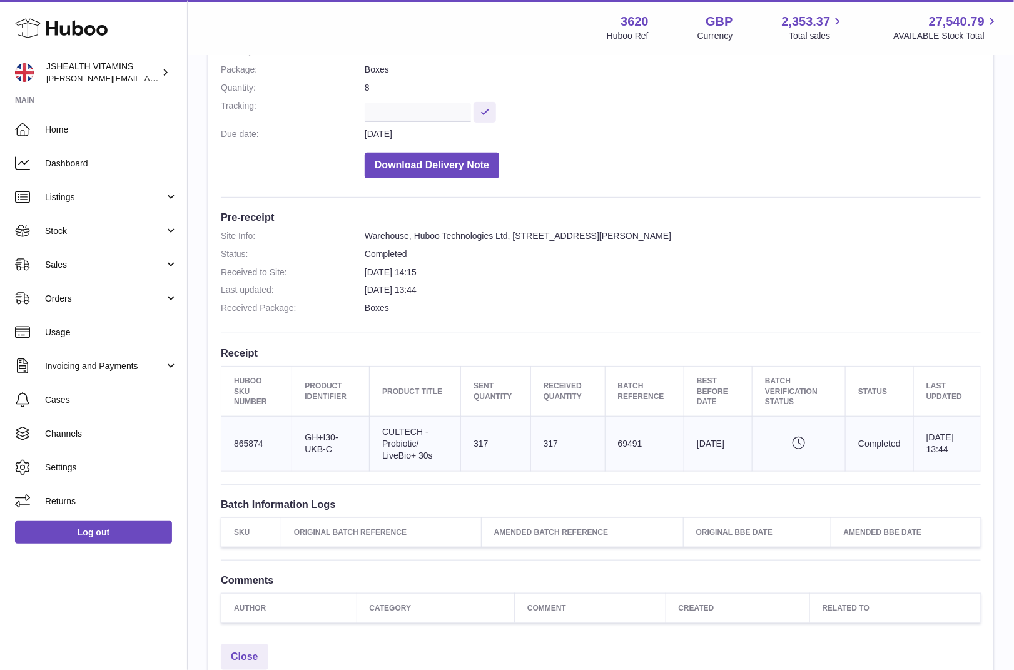
scroll to position [184, 0]
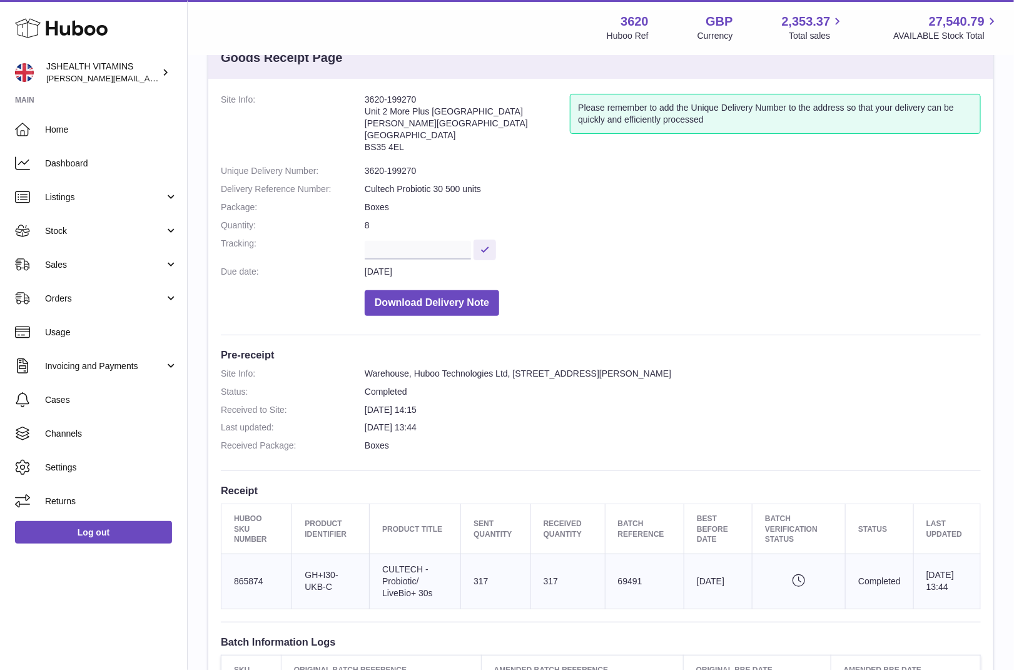
scroll to position [58, 0]
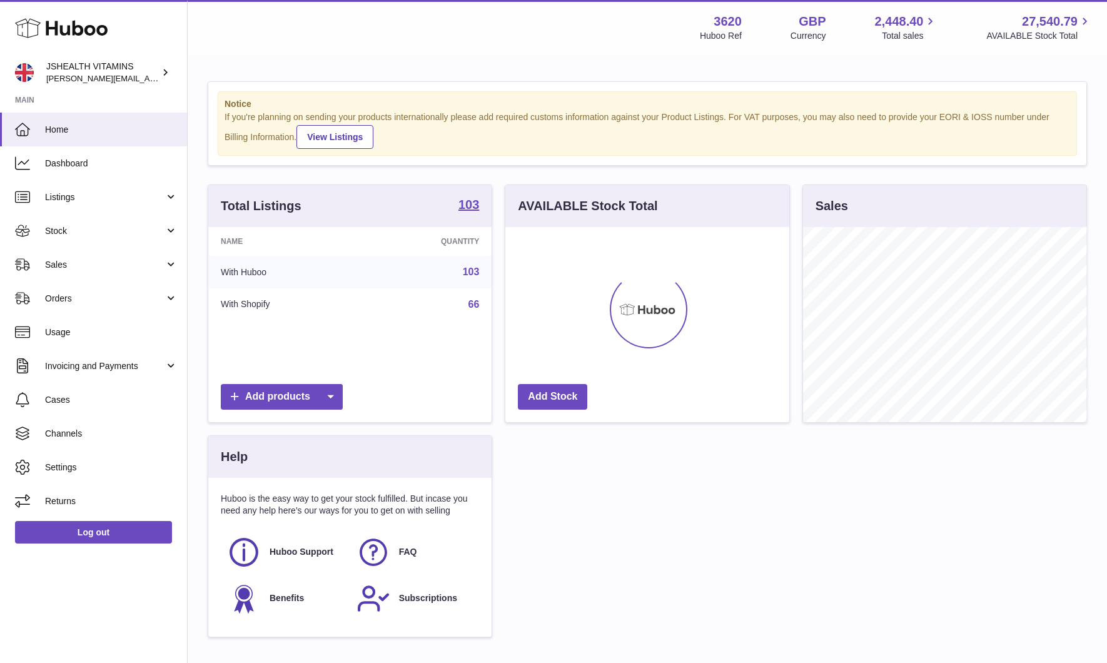
scroll to position [195, 283]
